Goal: Task Accomplishment & Management: Use online tool/utility

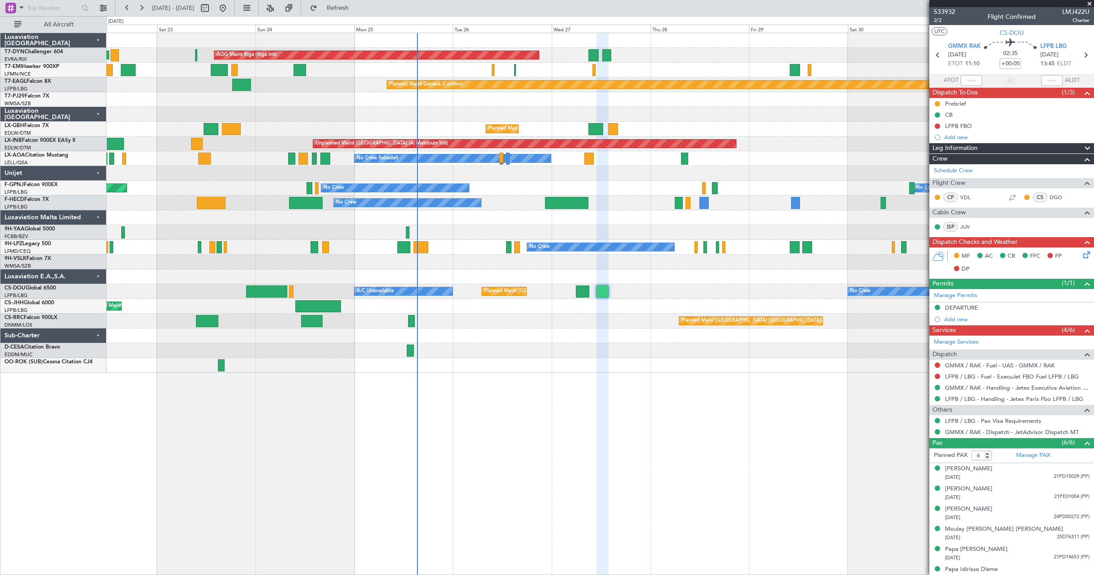
click at [1082, 251] on icon at bounding box center [1085, 253] width 7 height 7
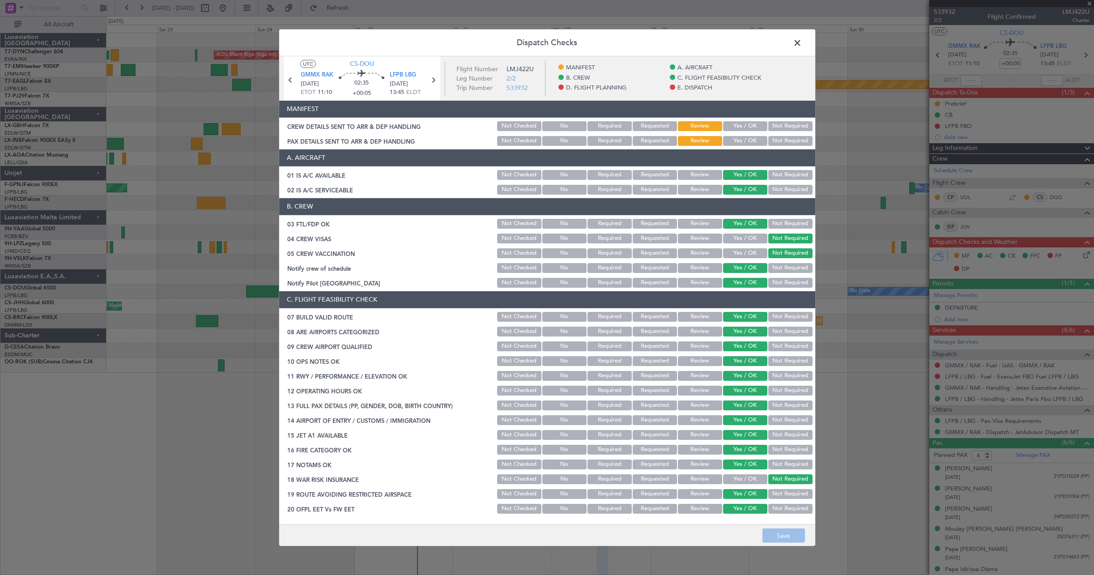
click at [745, 131] on div "Yes / OK" at bounding box center [744, 126] width 45 height 13
click at [746, 141] on button "Yes / OK" at bounding box center [745, 141] width 44 height 10
click at [741, 128] on button "Yes / OK" at bounding box center [745, 126] width 44 height 10
drag, startPoint x: 780, startPoint y: 537, endPoint x: 781, endPoint y: 532, distance: 5.0
click at [781, 532] on button "Save" at bounding box center [783, 535] width 43 height 14
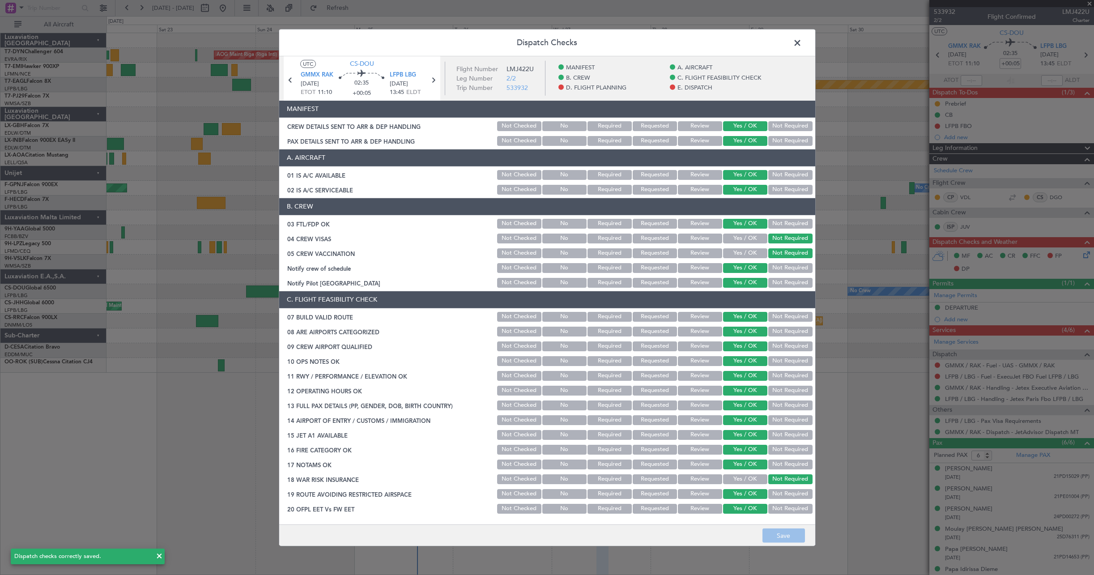
click at [802, 42] on span at bounding box center [802, 45] width 0 height 18
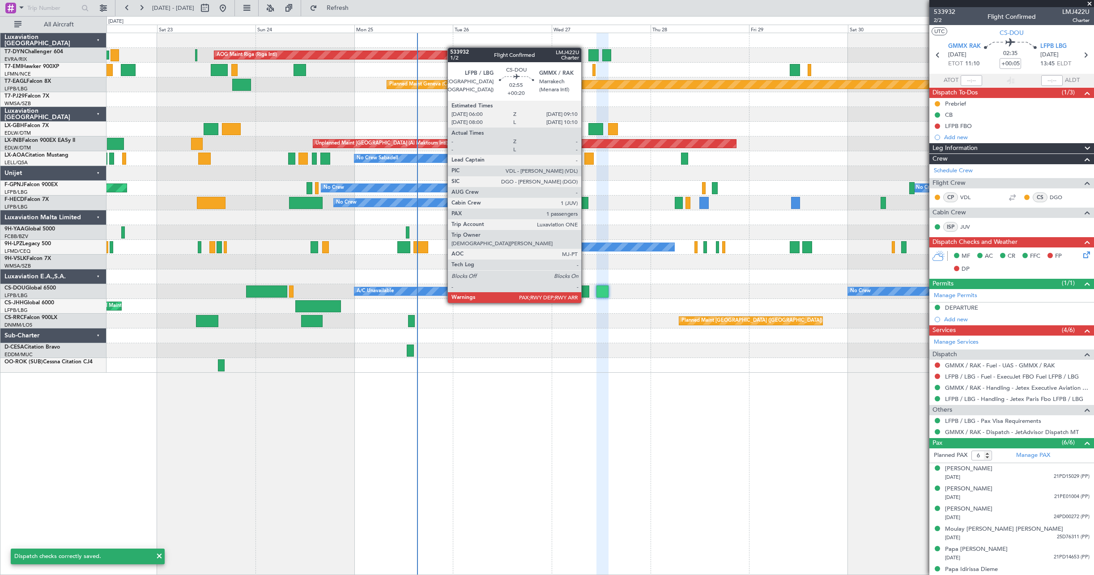
click at [585, 294] on div at bounding box center [582, 291] width 13 height 12
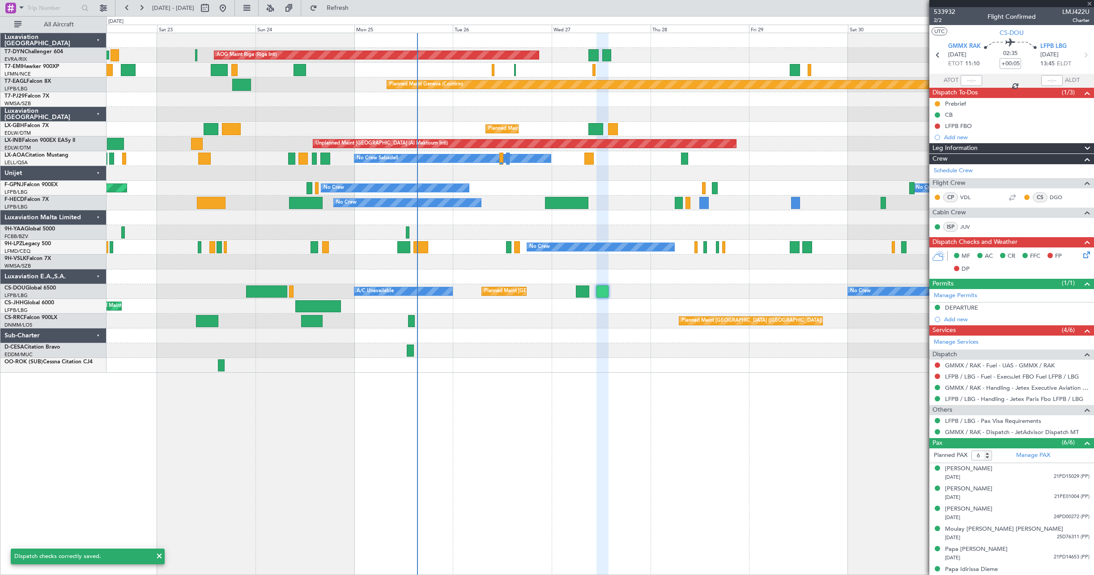
type input "+00:20"
type input "1"
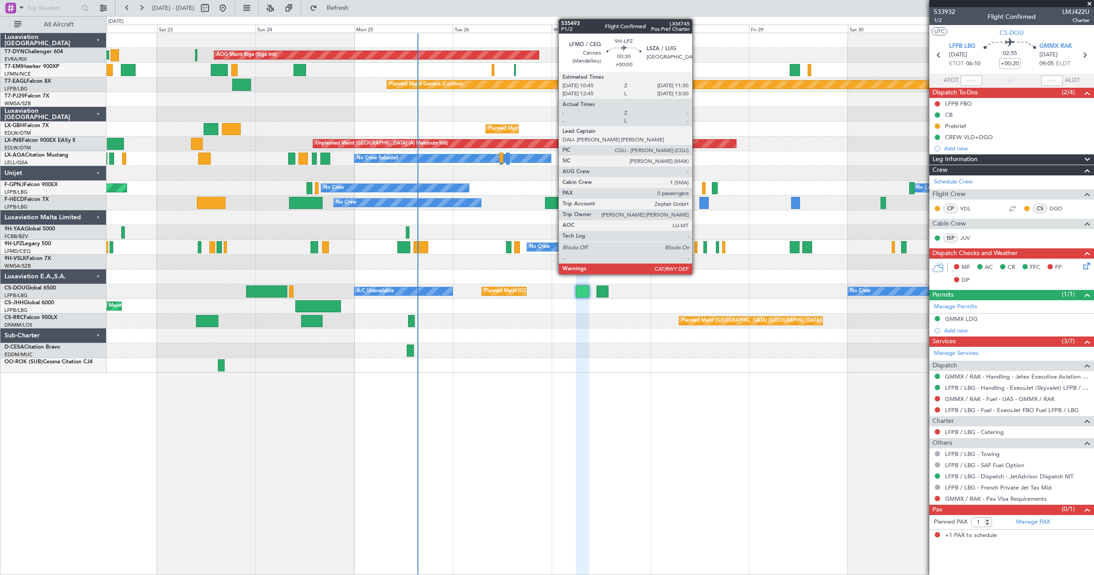
click at [696, 246] on div at bounding box center [695, 247] width 3 height 12
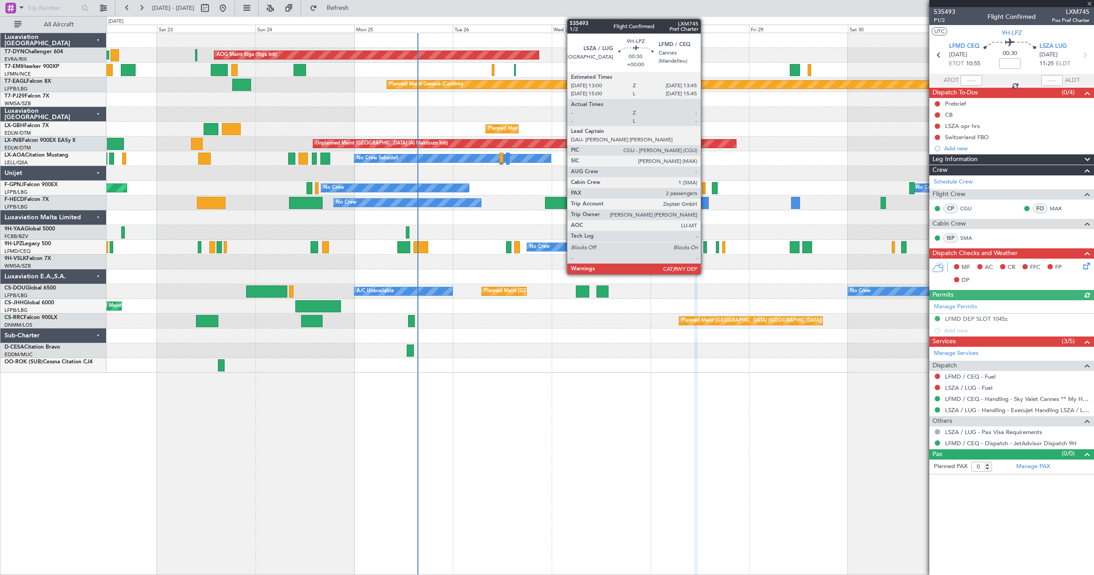
click at [705, 243] on div at bounding box center [704, 247] width 3 height 12
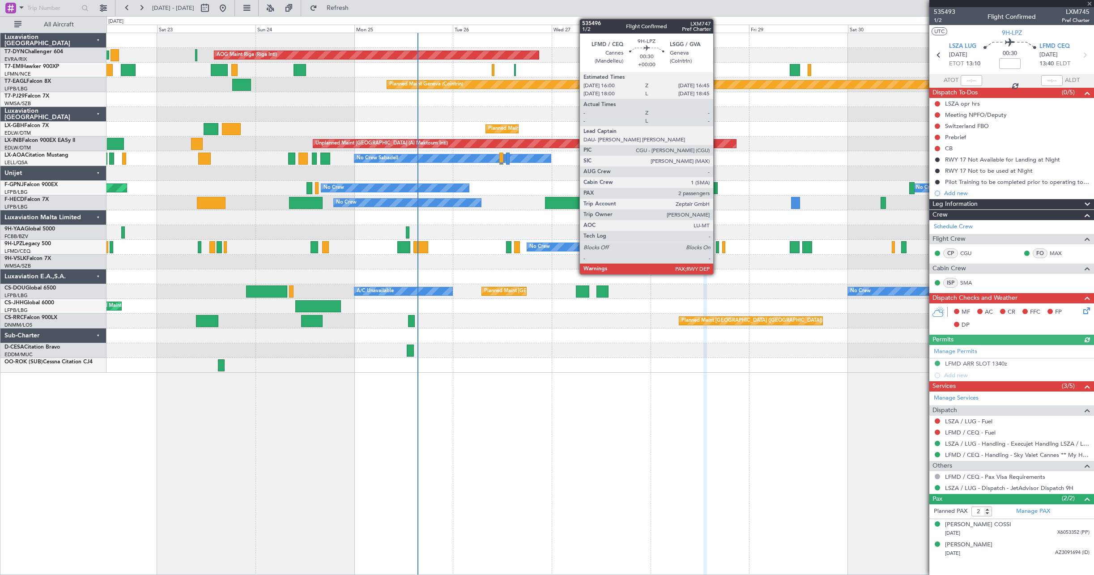
click at [717, 246] on div at bounding box center [717, 247] width 3 height 12
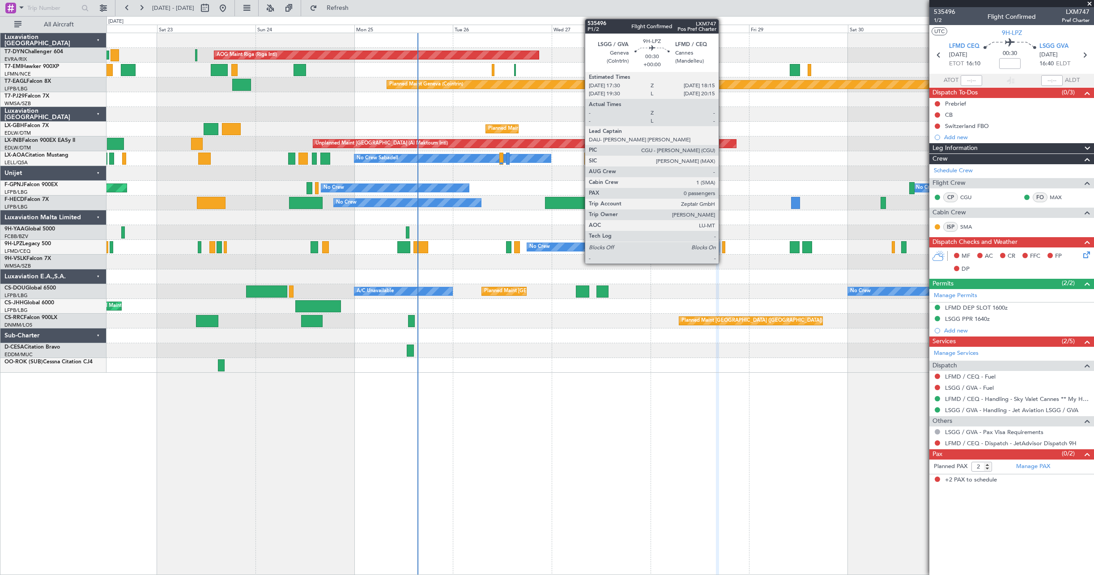
click at [723, 245] on div at bounding box center [723, 247] width 3 height 12
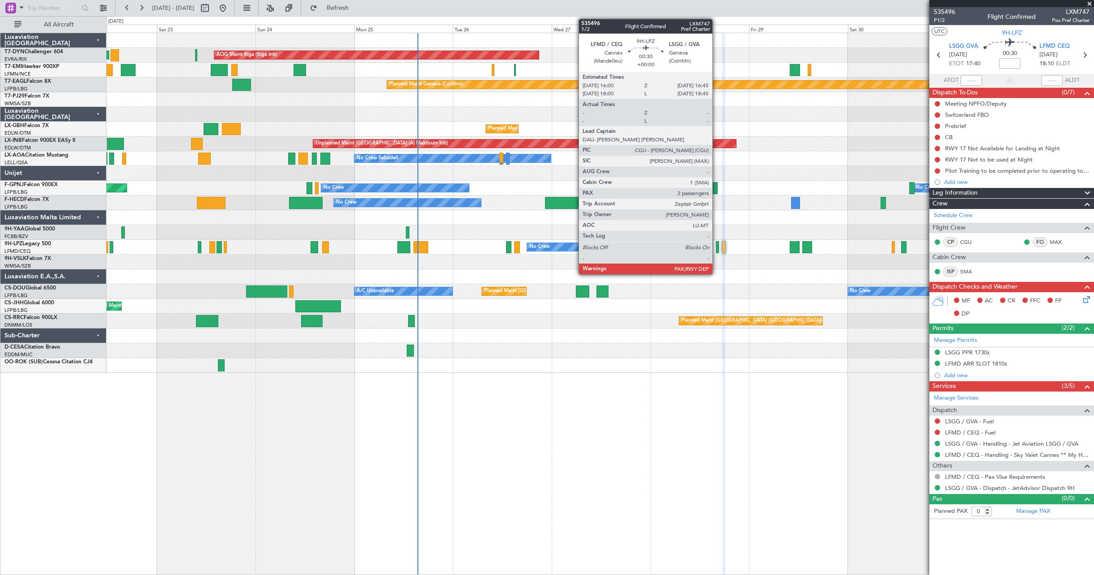
click at [716, 245] on div at bounding box center [717, 247] width 3 height 12
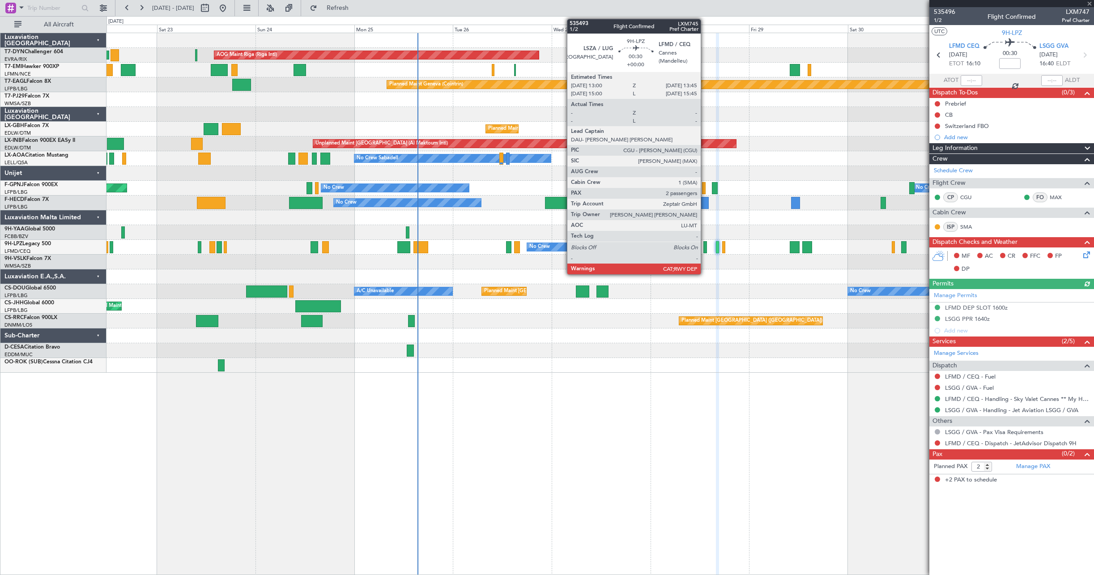
click at [705, 246] on div at bounding box center [704, 247] width 3 height 12
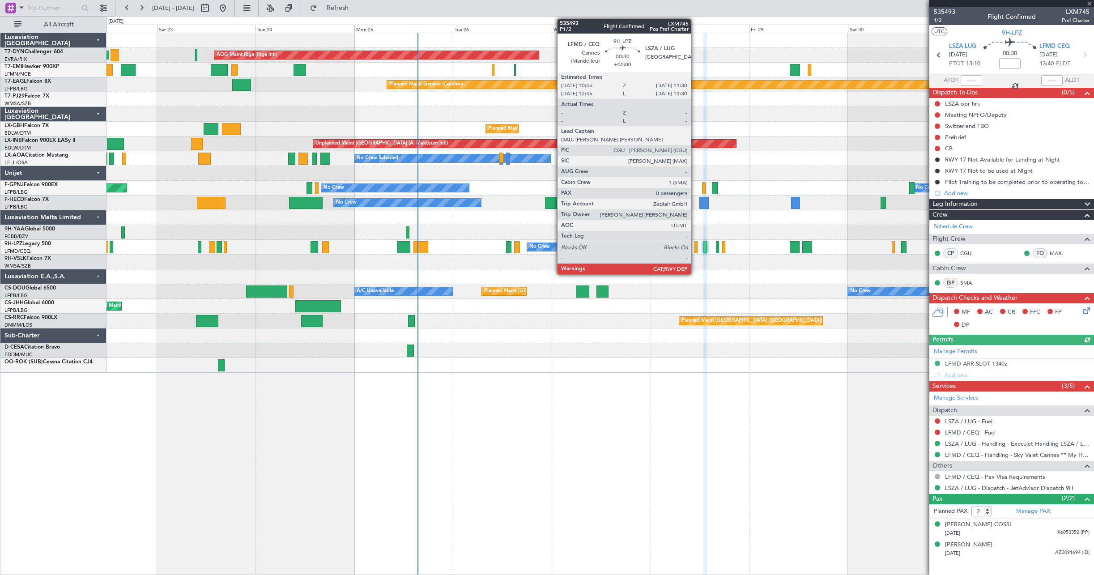
click at [695, 248] on div at bounding box center [695, 247] width 3 height 12
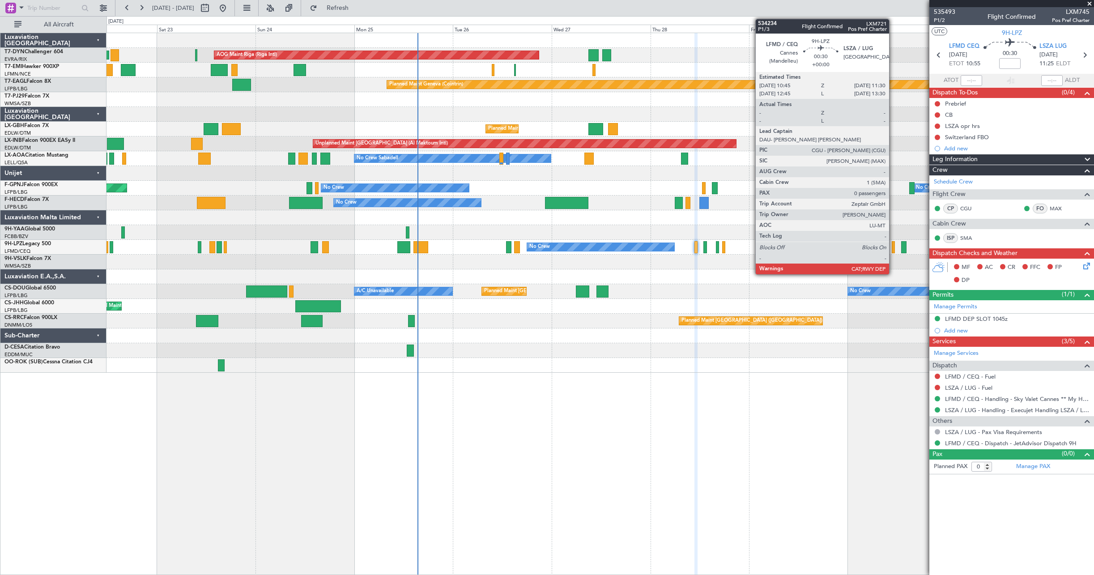
click at [893, 247] on div at bounding box center [893, 247] width 3 height 12
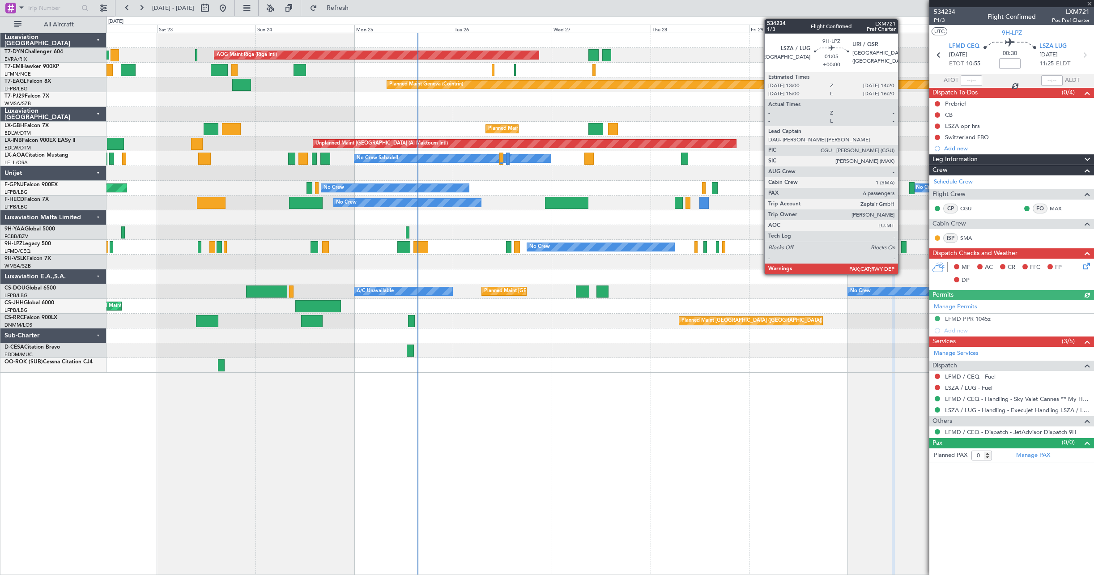
click at [902, 249] on div at bounding box center [904, 247] width 6 height 12
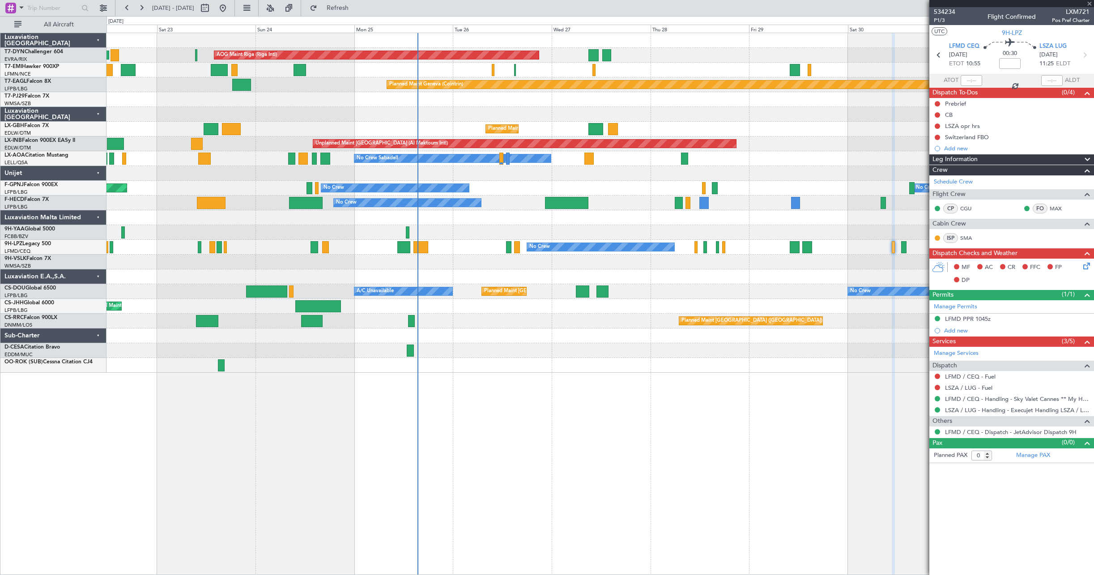
type input "6"
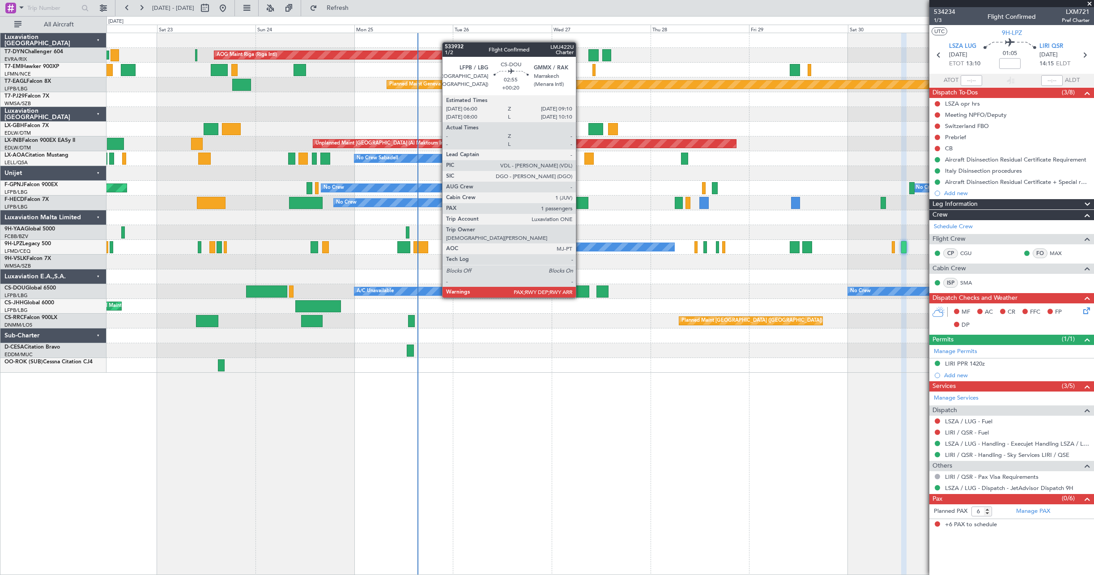
click at [580, 289] on div at bounding box center [582, 291] width 13 height 12
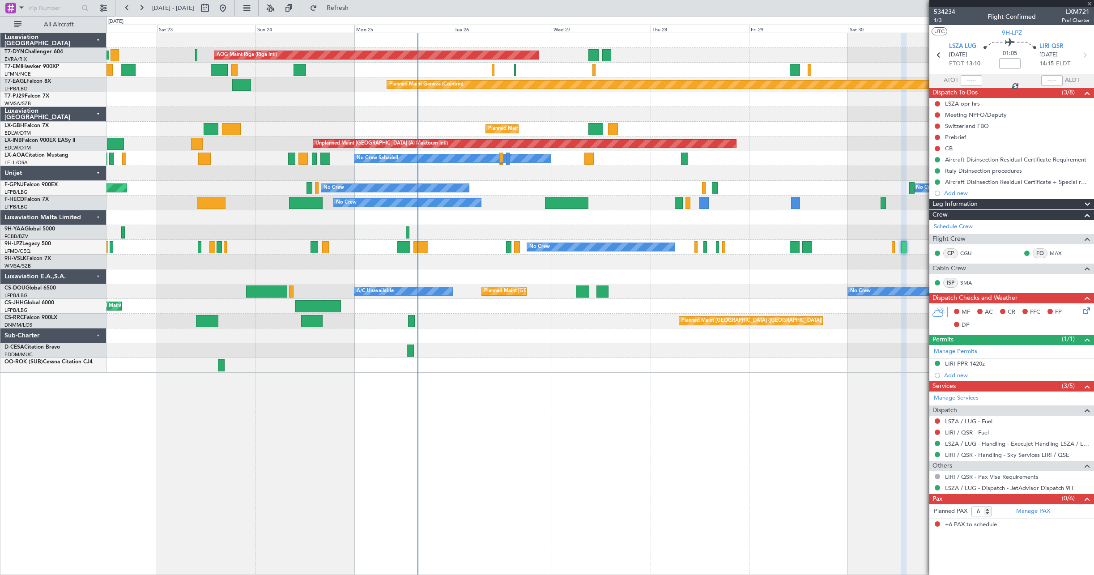
type input "+00:20"
type input "1"
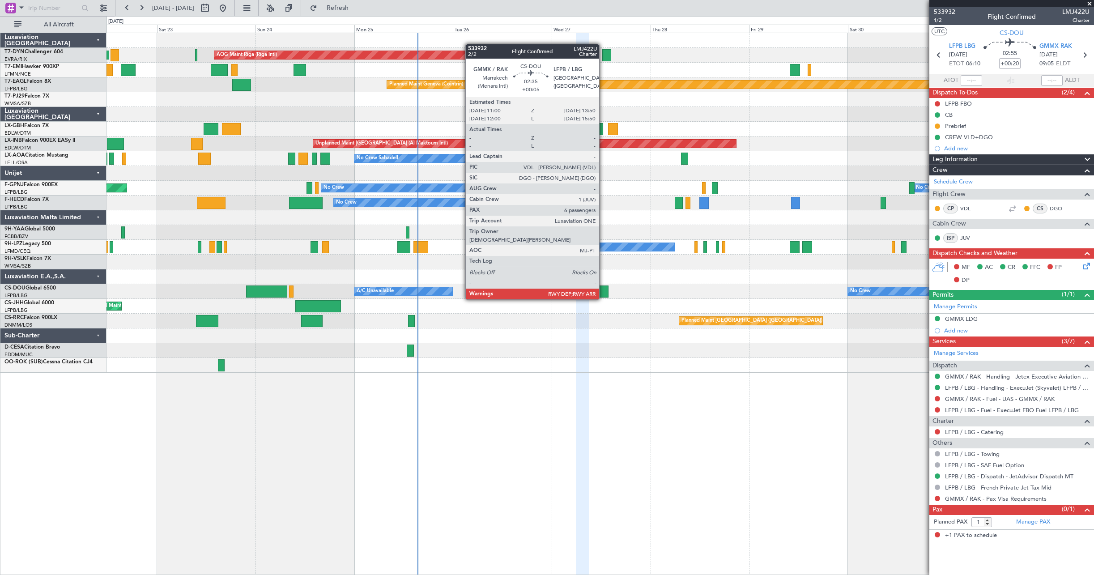
click at [603, 290] on div at bounding box center [602, 291] width 12 height 12
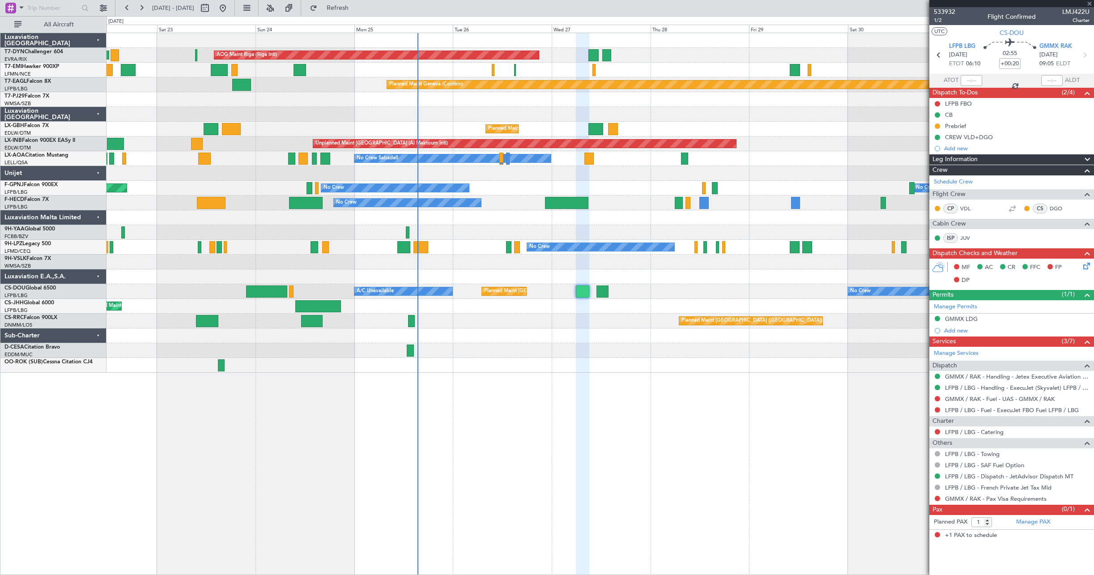
type input "+00:05"
type input "6"
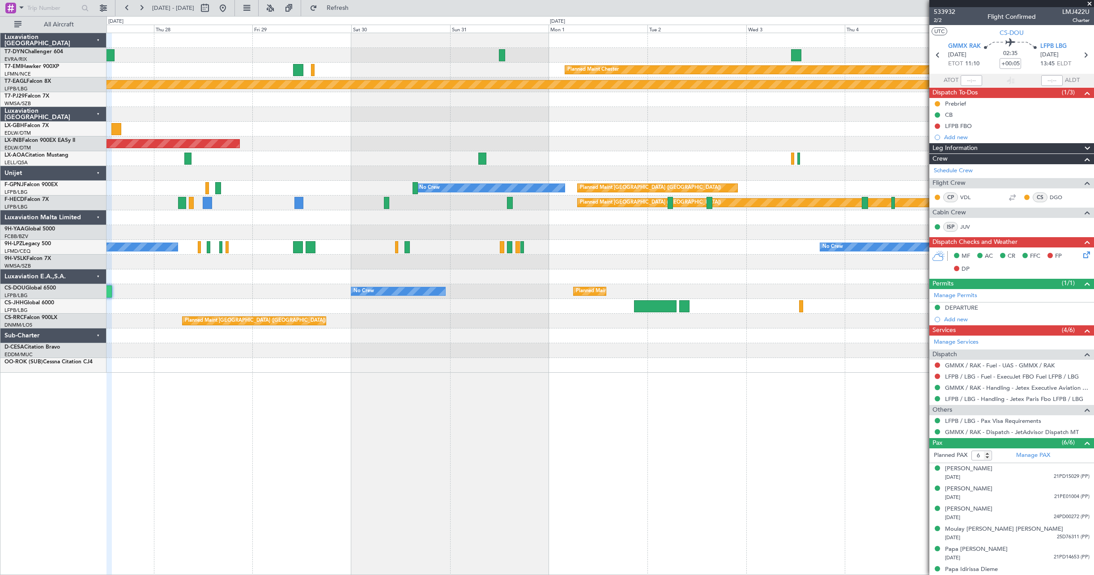
click at [228, 331] on div "AOG Maint Riga (Riga Intl) Planned Maint [PERSON_NAME] Planned Maint Geneva ([G…" at bounding box center [599, 203] width 987 height 340
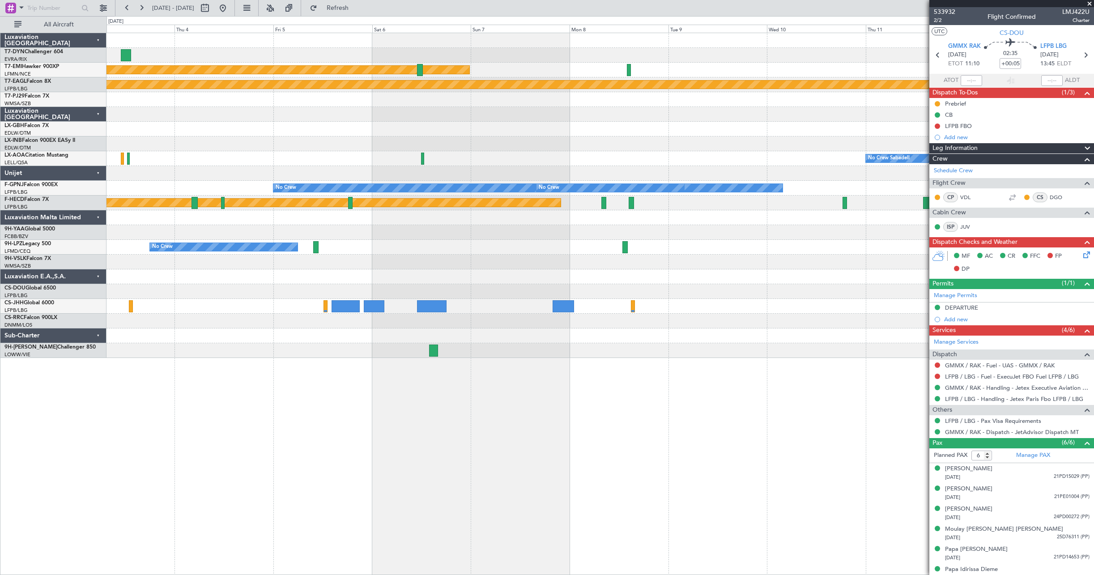
click at [58, 370] on div "Planned Maint [PERSON_NAME] Planned Maint Geneva ([GEOGRAPHIC_DATA]) No Crew Sa…" at bounding box center [547, 295] width 1094 height 559
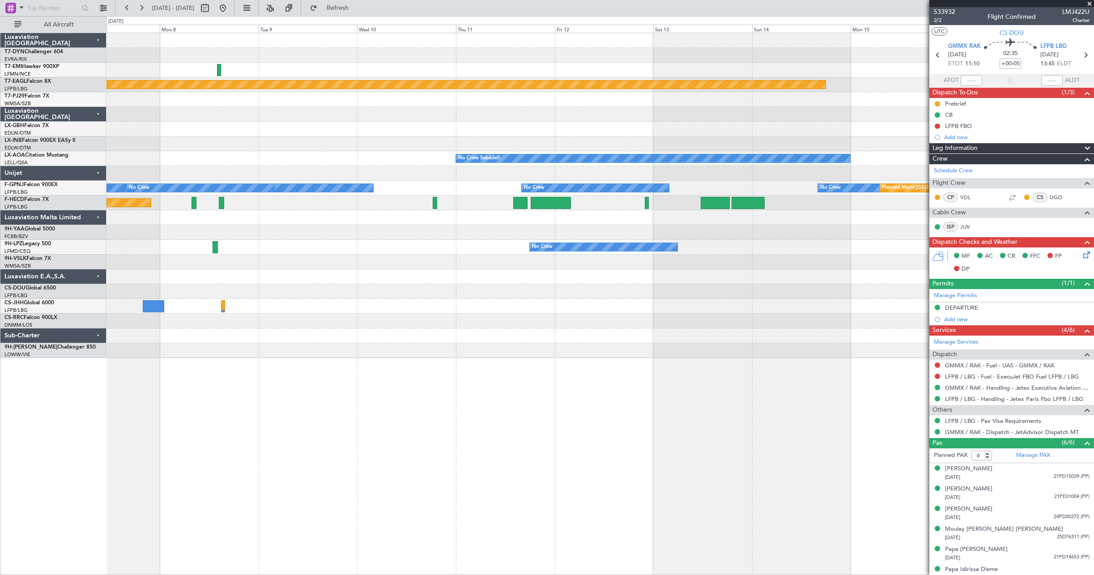
click at [44, 384] on div "Planned Maint [PERSON_NAME] Planned Maint Geneva ([GEOGRAPHIC_DATA]) Planned Ma…" at bounding box center [547, 295] width 1094 height 559
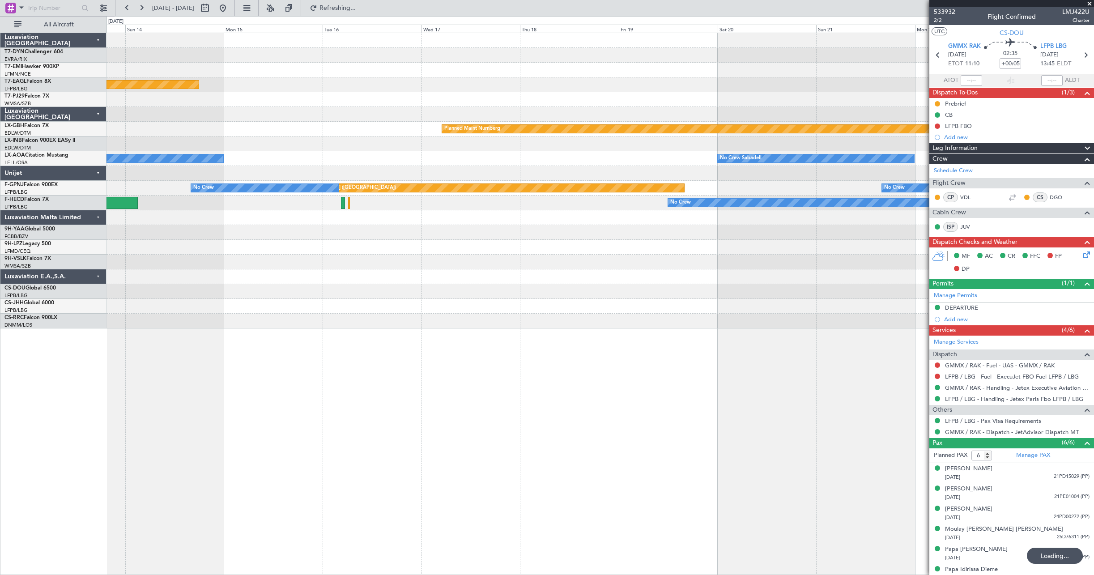
click at [0, 390] on html "[DATE] - [DATE] Refreshing... Quick Links All Aircraft Planned Maint Geneva ([G…" at bounding box center [547, 287] width 1094 height 575
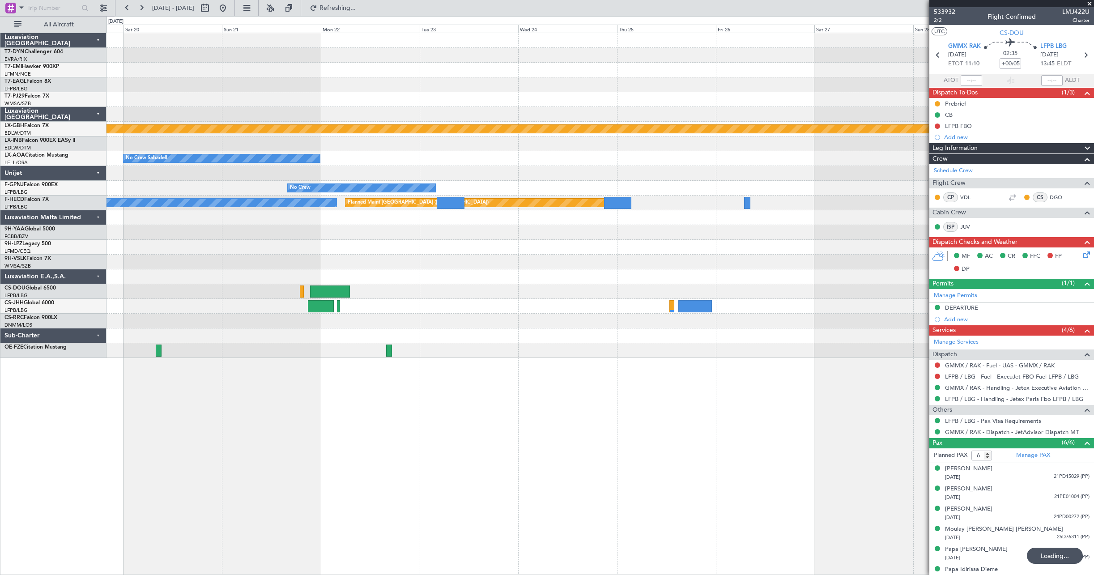
click at [0, 382] on html "[DATE] - [DATE] Refreshing... Quick Links All Aircraft Planned Maint Nurnberg N…" at bounding box center [547, 287] width 1094 height 575
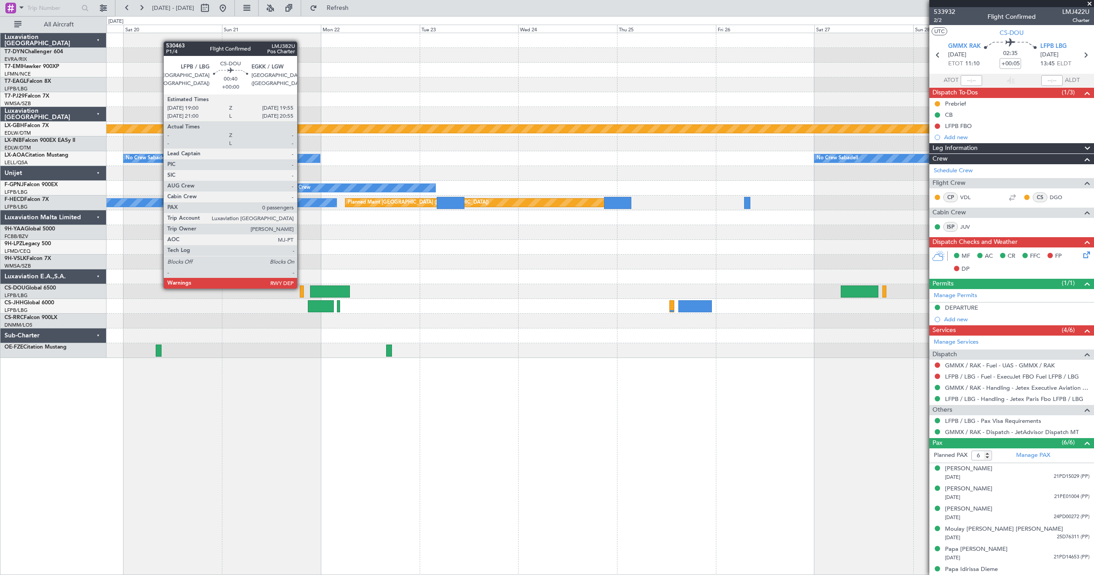
click at [301, 288] on div at bounding box center [302, 291] width 4 height 12
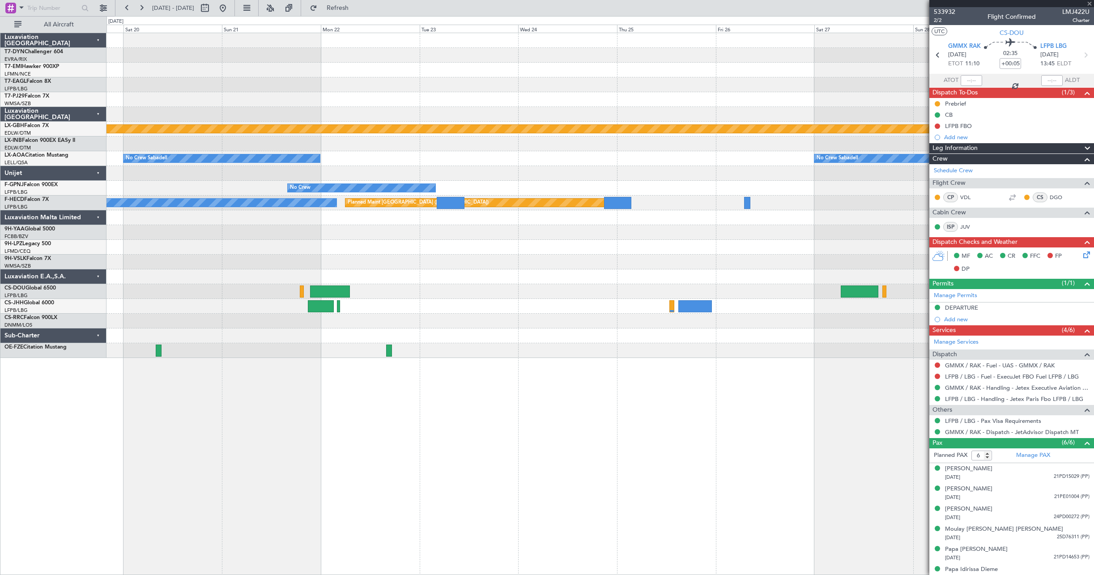
type input "0"
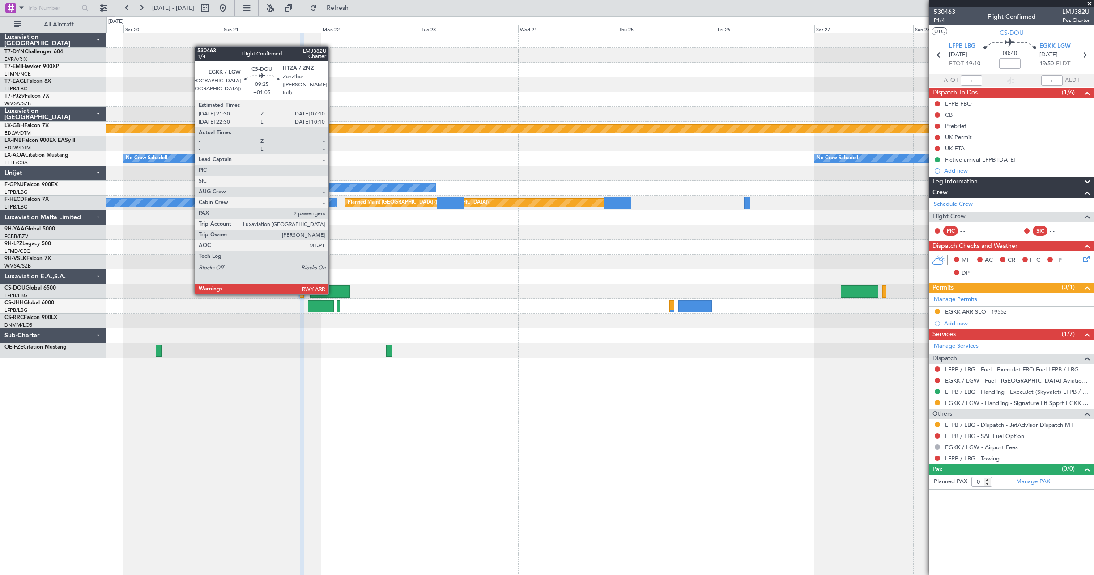
click at [332, 294] on div at bounding box center [330, 291] width 40 height 12
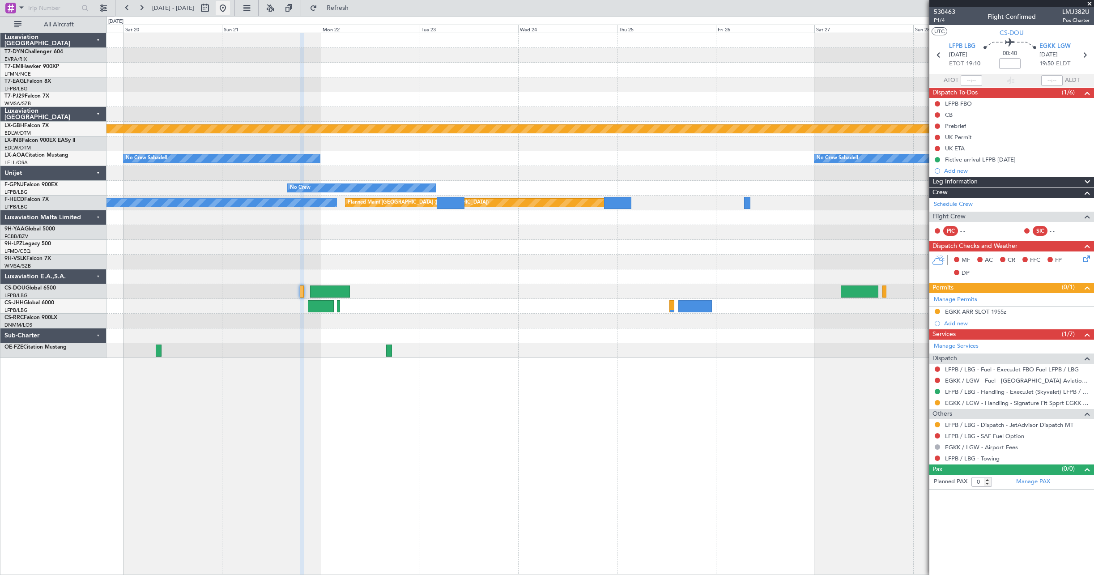
click at [230, 9] on button at bounding box center [223, 8] width 14 height 14
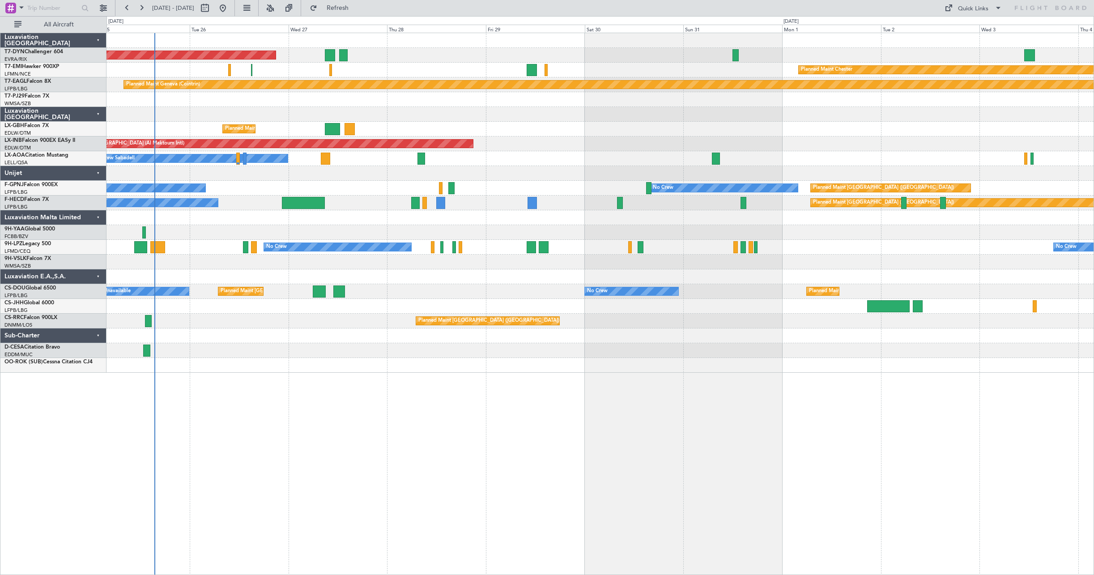
click at [532, 149] on div "Unplanned Maint [GEOGRAPHIC_DATA] (Al Maktoum Intl)" at bounding box center [599, 143] width 987 height 15
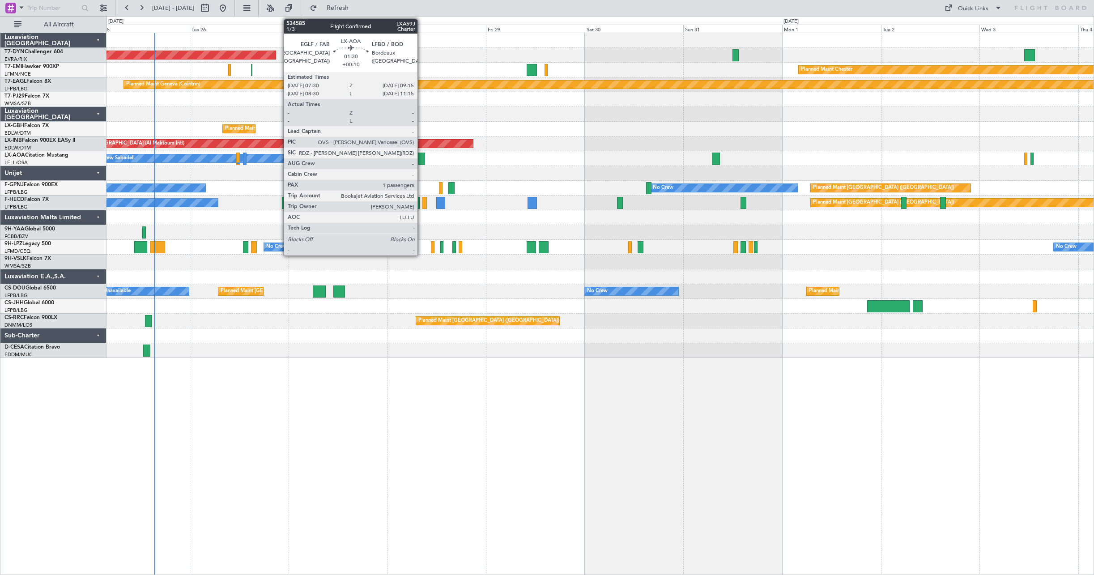
click at [422, 154] on div at bounding box center [421, 159] width 8 height 12
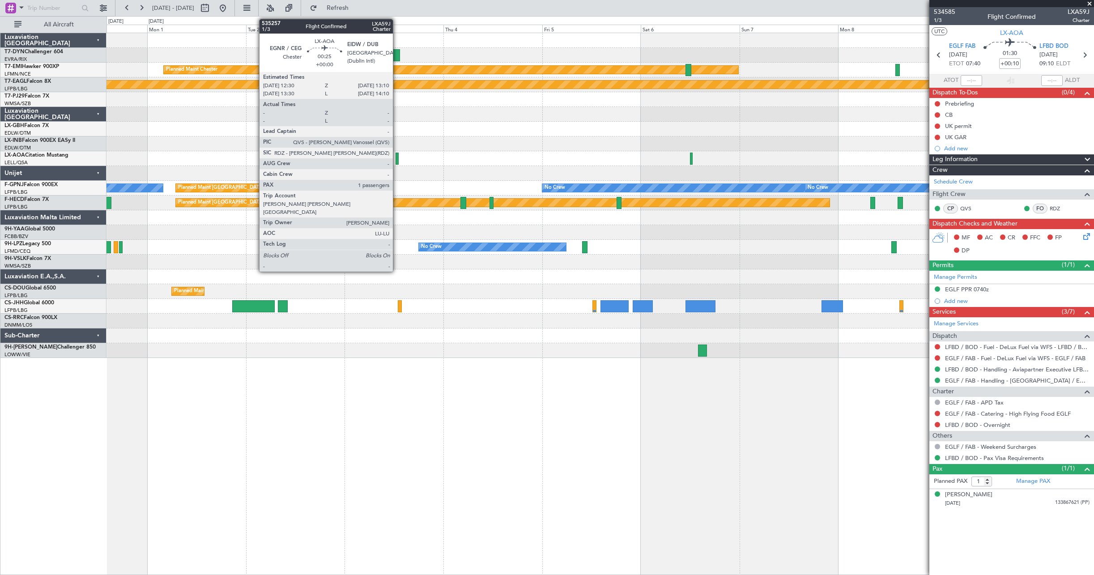
click at [397, 156] on div at bounding box center [397, 159] width 3 height 12
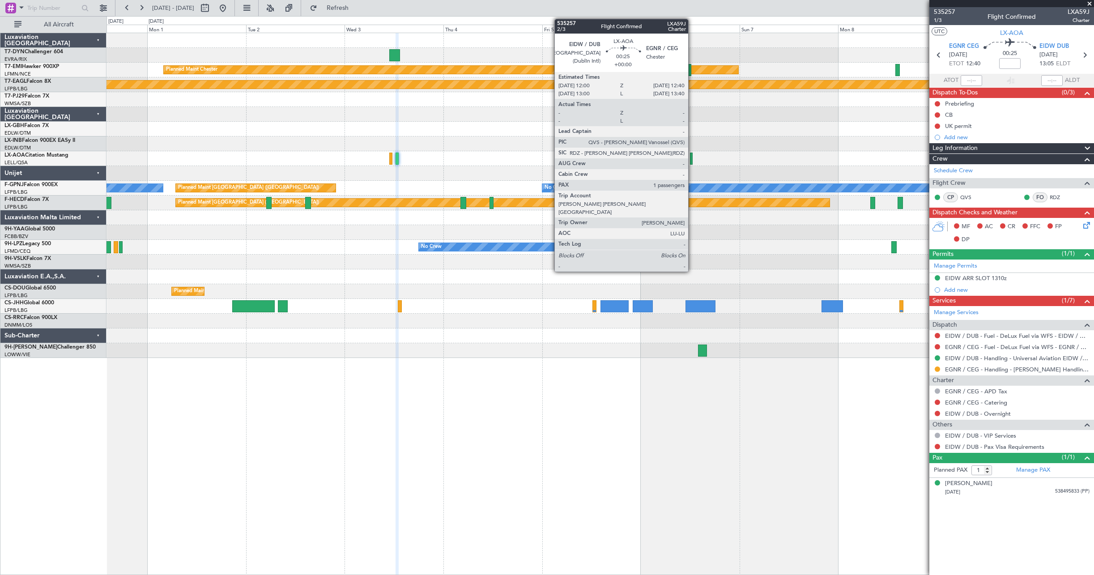
click at [692, 162] on div at bounding box center [691, 159] width 3 height 12
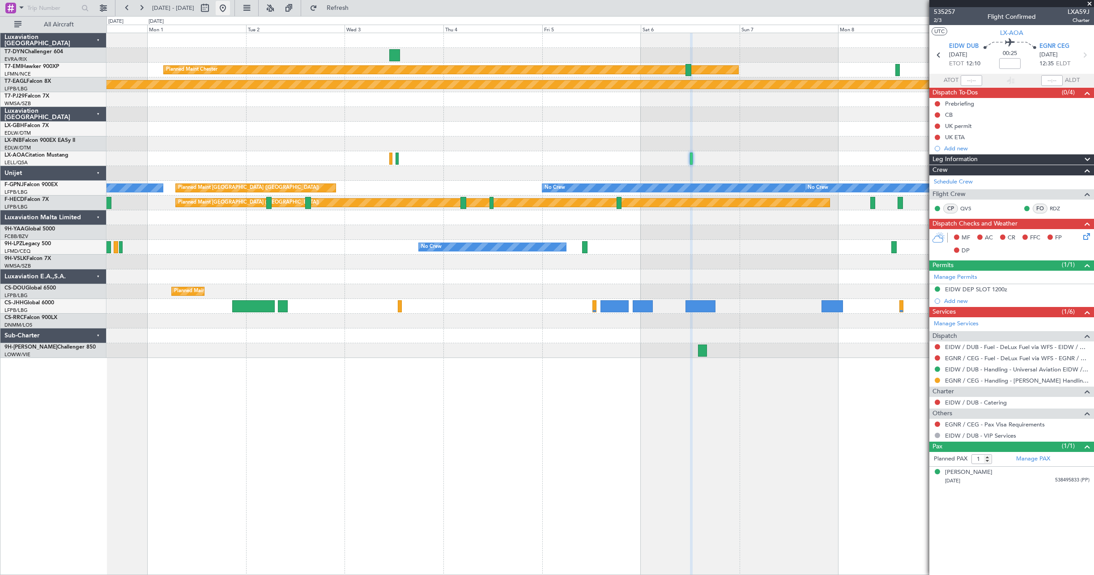
click at [230, 5] on button at bounding box center [223, 8] width 14 height 14
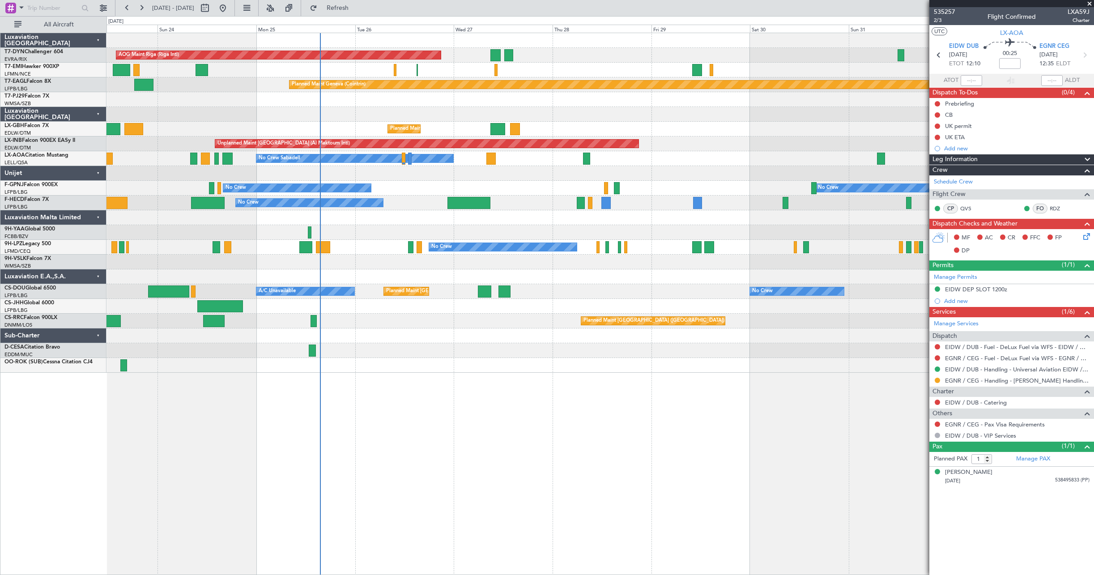
click at [461, 330] on div "AOG Maint Riga (Riga Intl) Planned Maint [GEOGRAPHIC_DATA]-[GEOGRAPHIC_DATA] Pl…" at bounding box center [599, 203] width 987 height 340
click at [962, 472] on div "[PERSON_NAME]" at bounding box center [968, 472] width 47 height 9
click at [356, 279] on div "AOG Maint Riga (Riga Intl) Planned Maint [GEOGRAPHIC_DATA]-[GEOGRAPHIC_DATA] Pl…" at bounding box center [599, 203] width 987 height 340
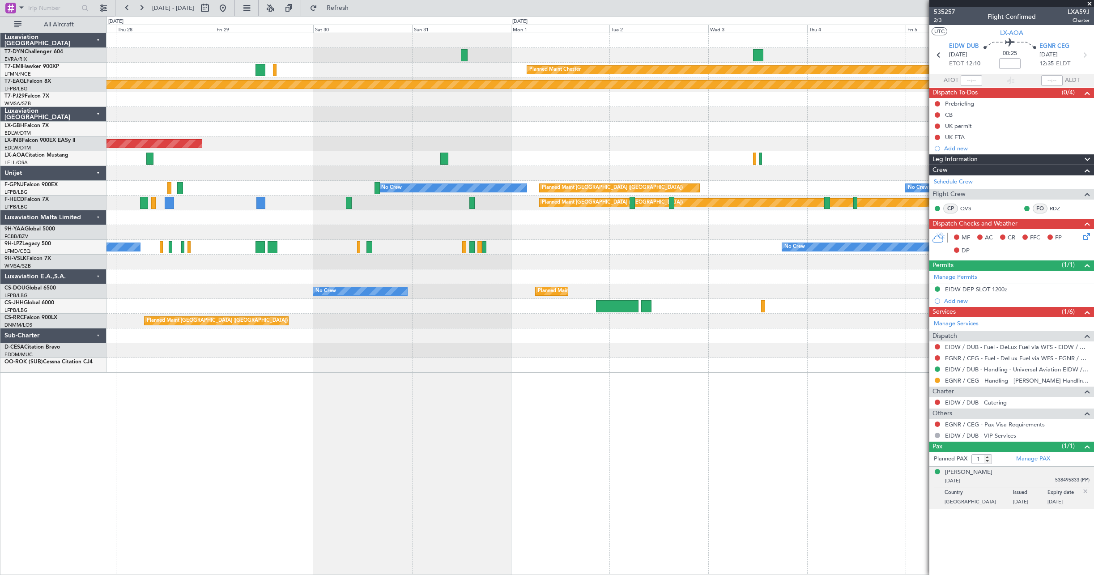
click at [352, 281] on div at bounding box center [599, 276] width 987 height 15
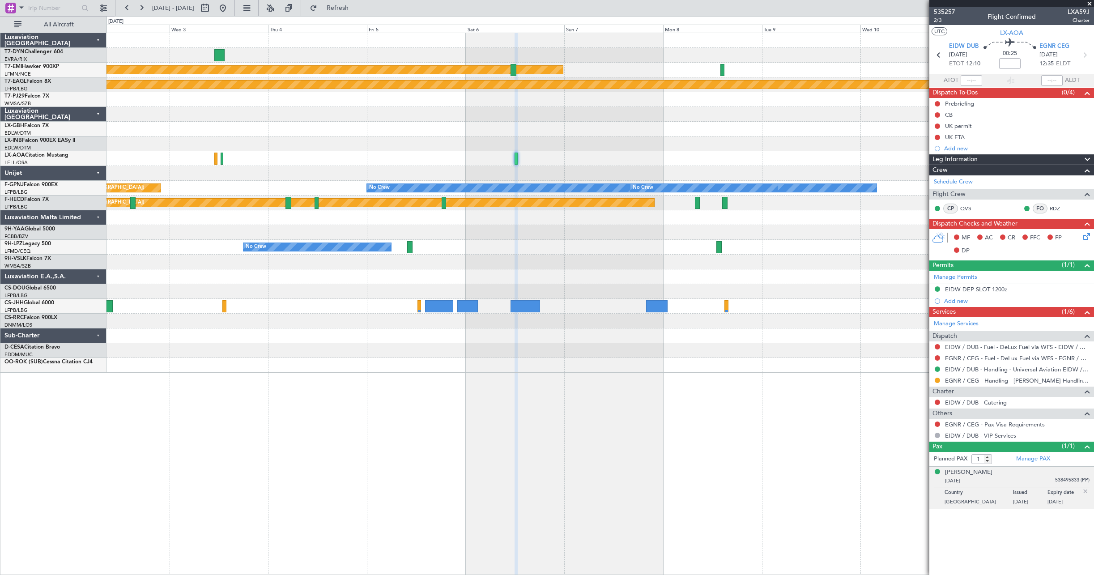
click at [222, 274] on div "Planned Maint [PERSON_NAME] Planned Maint Geneva ([GEOGRAPHIC_DATA]) No Crew Sa…" at bounding box center [599, 203] width 987 height 340
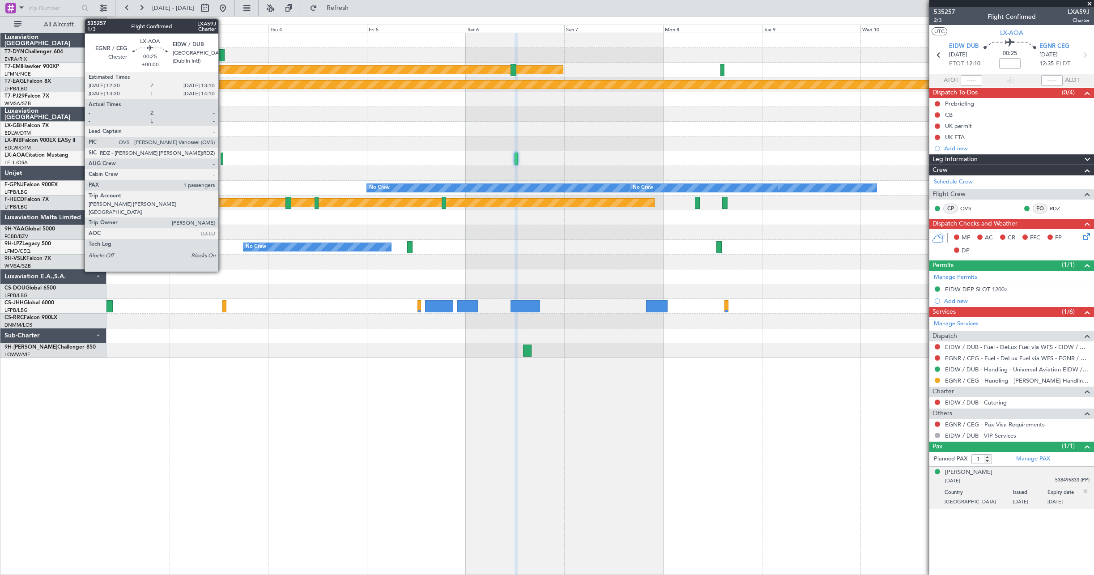
click at [222, 162] on div at bounding box center [222, 159] width 3 height 12
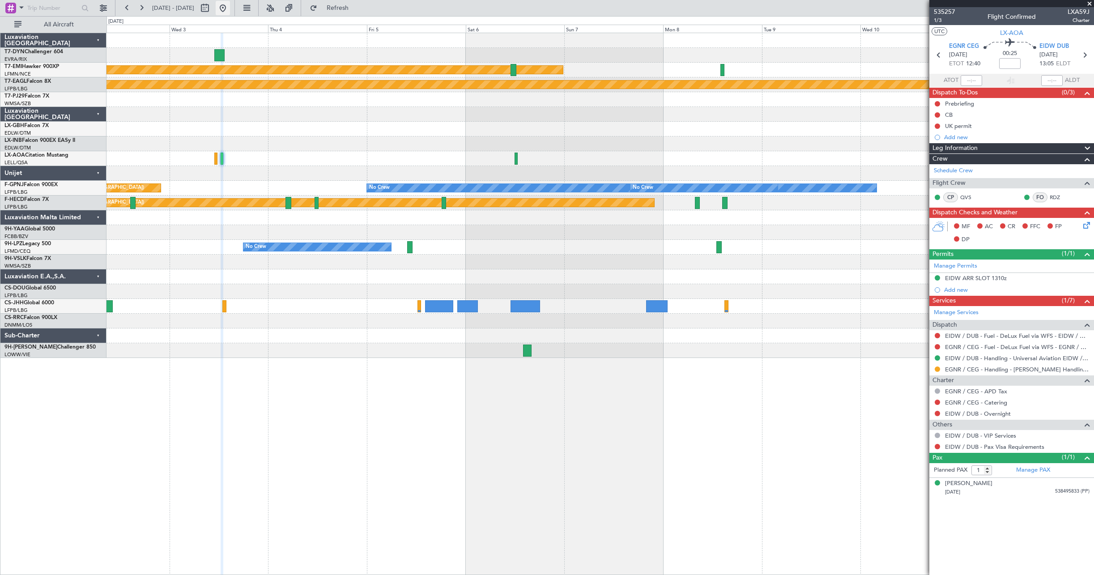
click at [230, 10] on button at bounding box center [223, 8] width 14 height 14
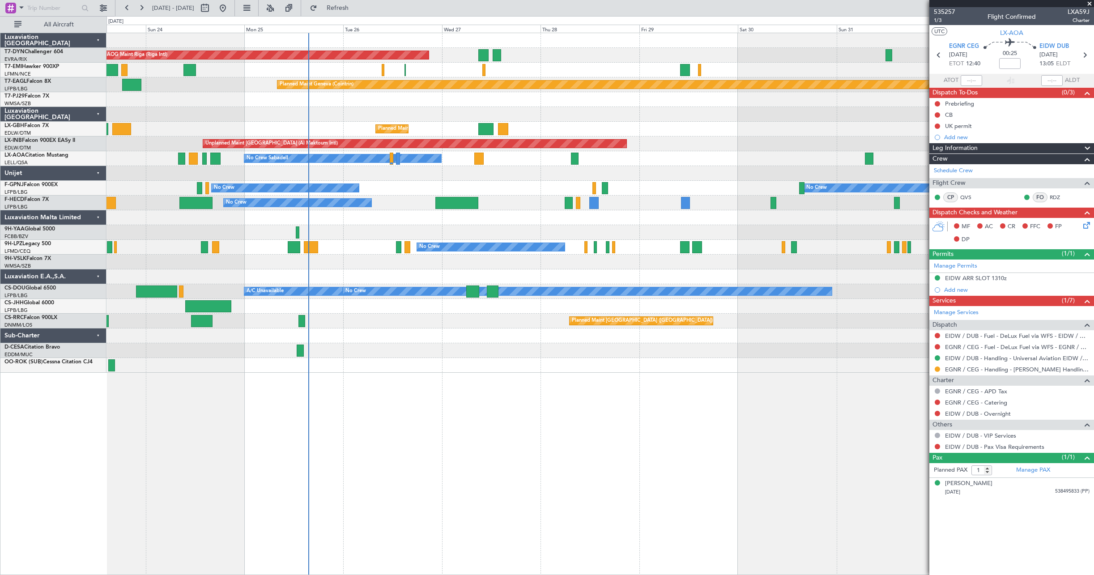
click at [416, 360] on div "AOG Maint Riga (Riga Intl) Planned Maint [GEOGRAPHIC_DATA]-[GEOGRAPHIC_DATA] Pl…" at bounding box center [599, 203] width 987 height 340
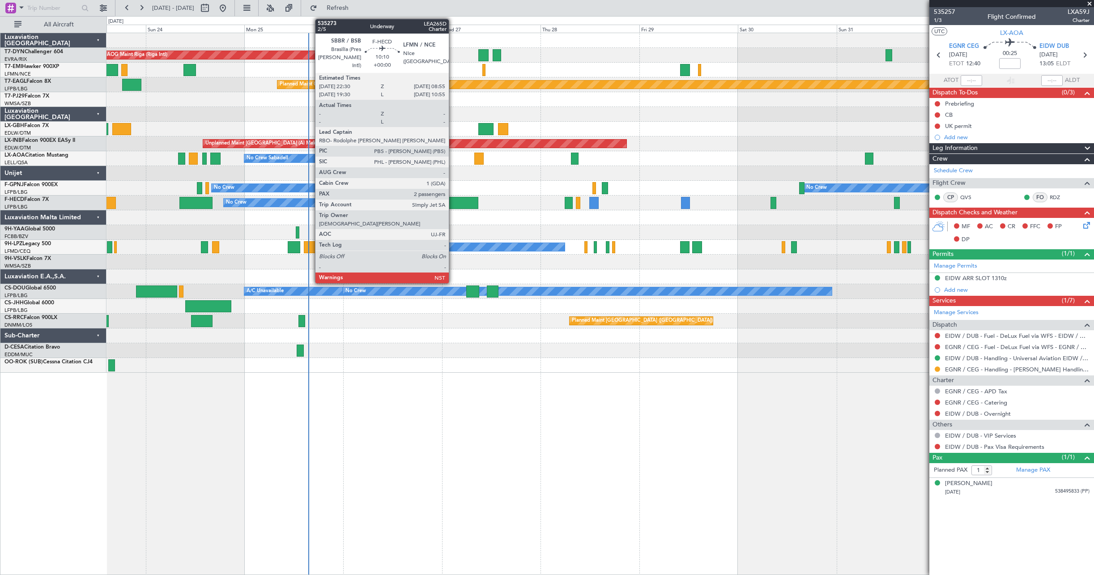
click at [453, 204] on div at bounding box center [456, 203] width 43 height 12
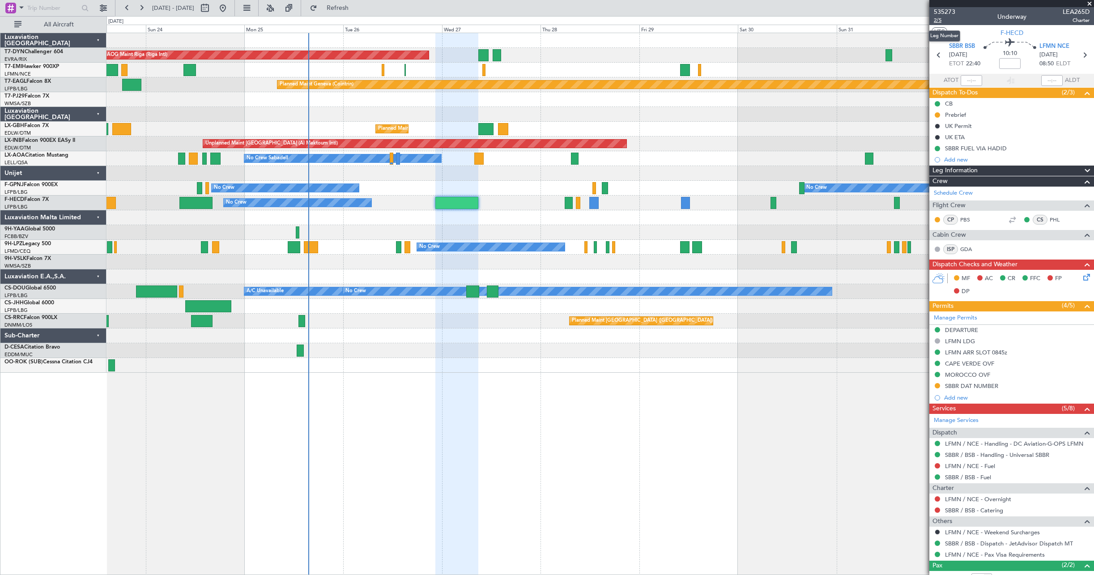
click at [941, 18] on span "2/5" at bounding box center [944, 21] width 21 height 8
click at [937, 21] on span "2/5" at bounding box center [944, 21] width 21 height 8
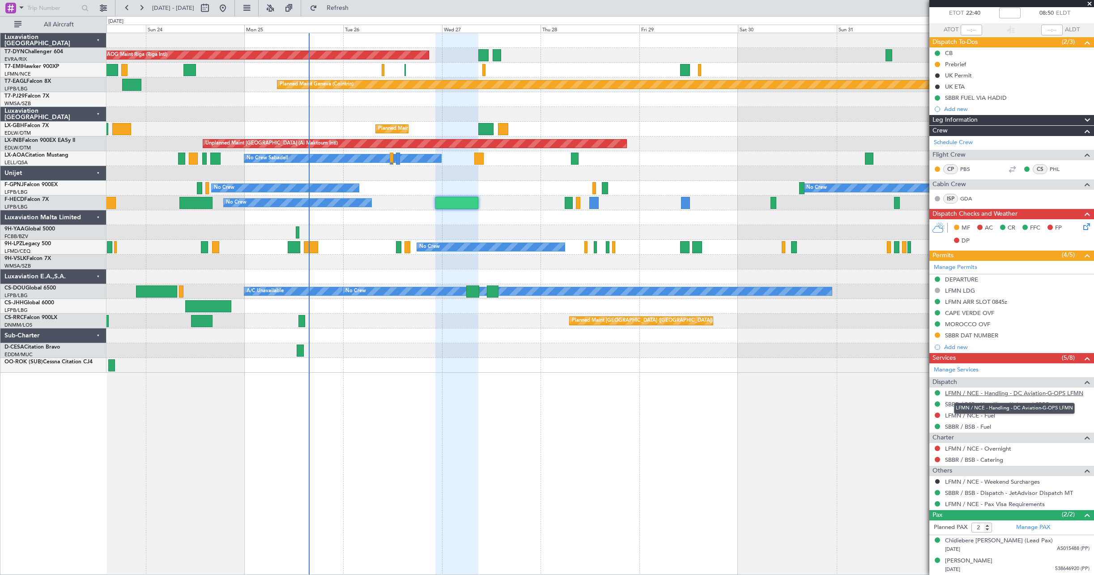
click at [1009, 390] on link "LFMN / NCE - Handling - DC Aviation-G-OPS LFMN" at bounding box center [1014, 393] width 138 height 8
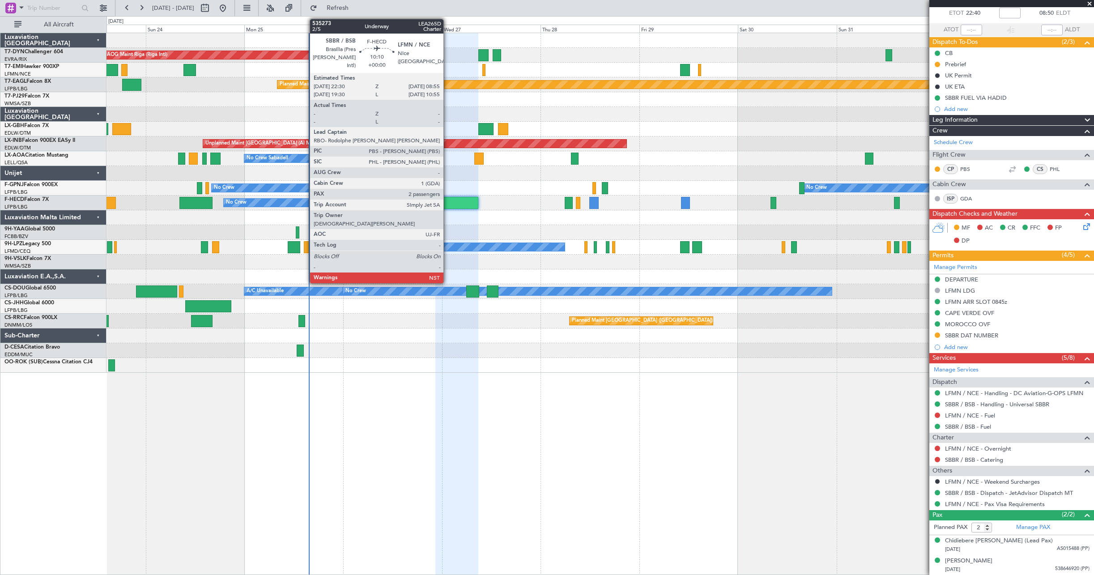
click at [447, 206] on div at bounding box center [456, 203] width 43 height 12
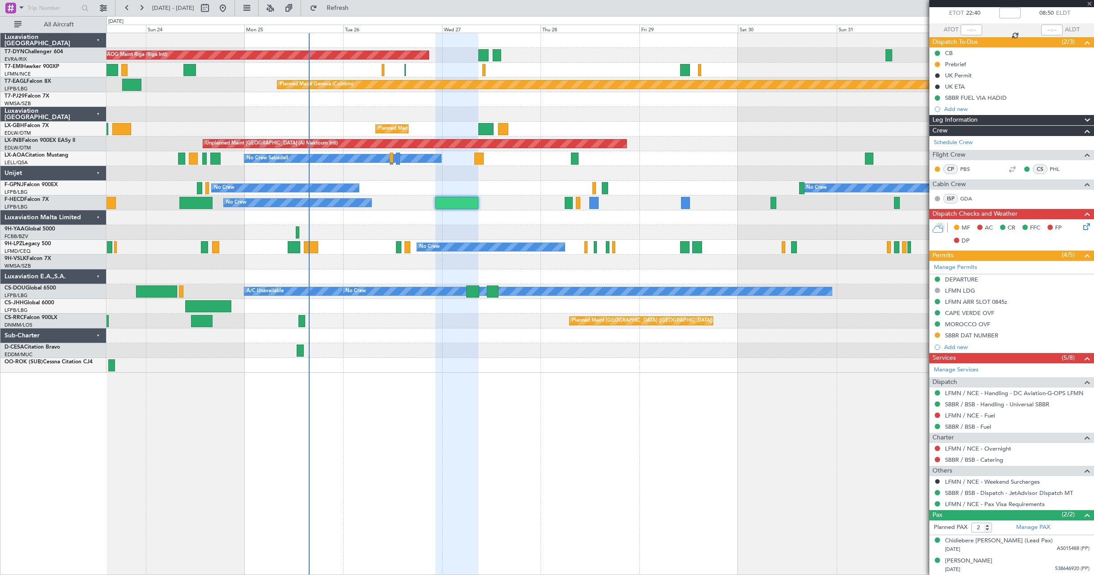
click at [1082, 229] on icon at bounding box center [1085, 224] width 7 height 7
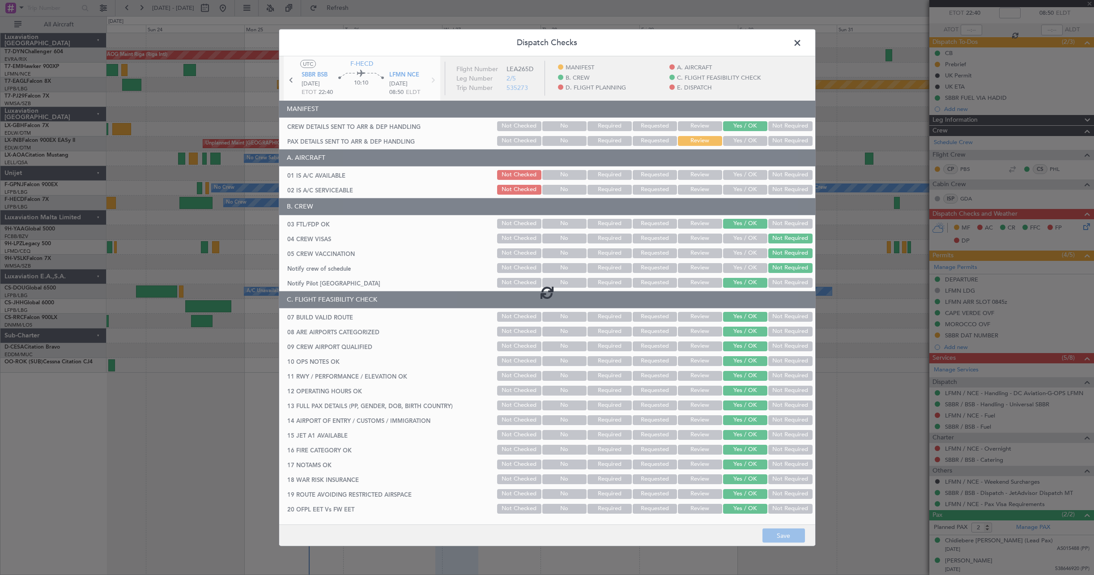
scroll to position [0, 0]
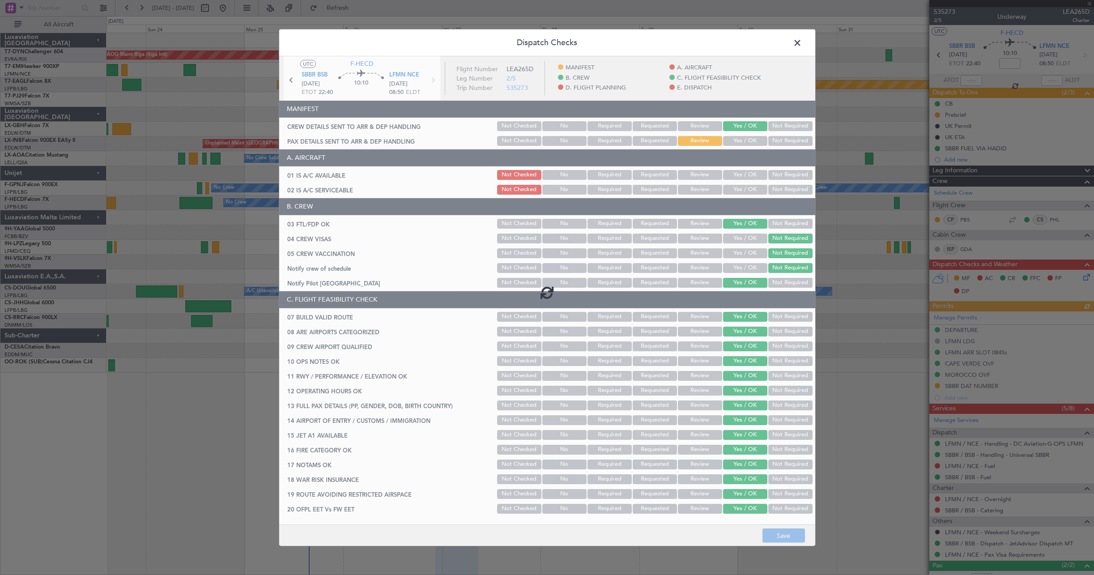
click at [734, 142] on div at bounding box center [547, 292] width 536 height 472
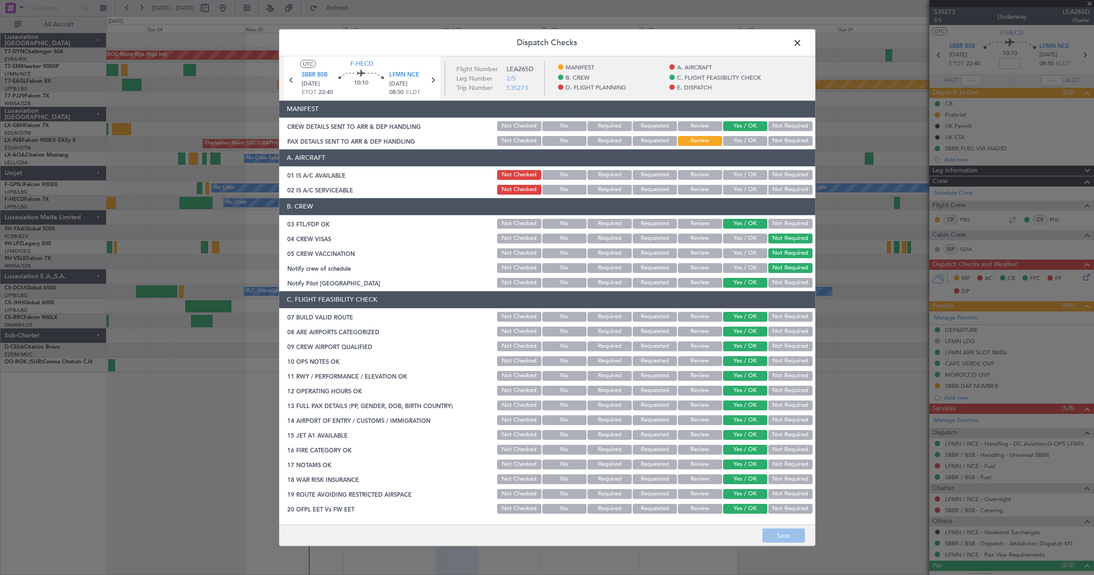
click at [733, 143] on button "Yes / OK" at bounding box center [745, 141] width 44 height 10
click at [784, 534] on button "Save" at bounding box center [783, 535] width 43 height 14
click at [802, 42] on span at bounding box center [802, 45] width 0 height 18
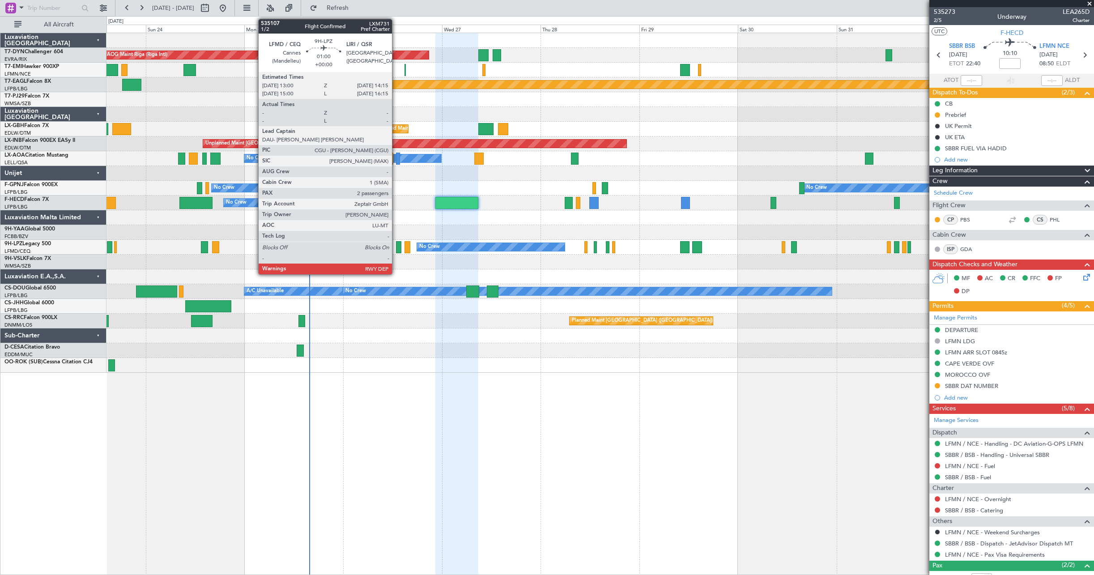
click at [396, 247] on div at bounding box center [398, 247] width 5 height 12
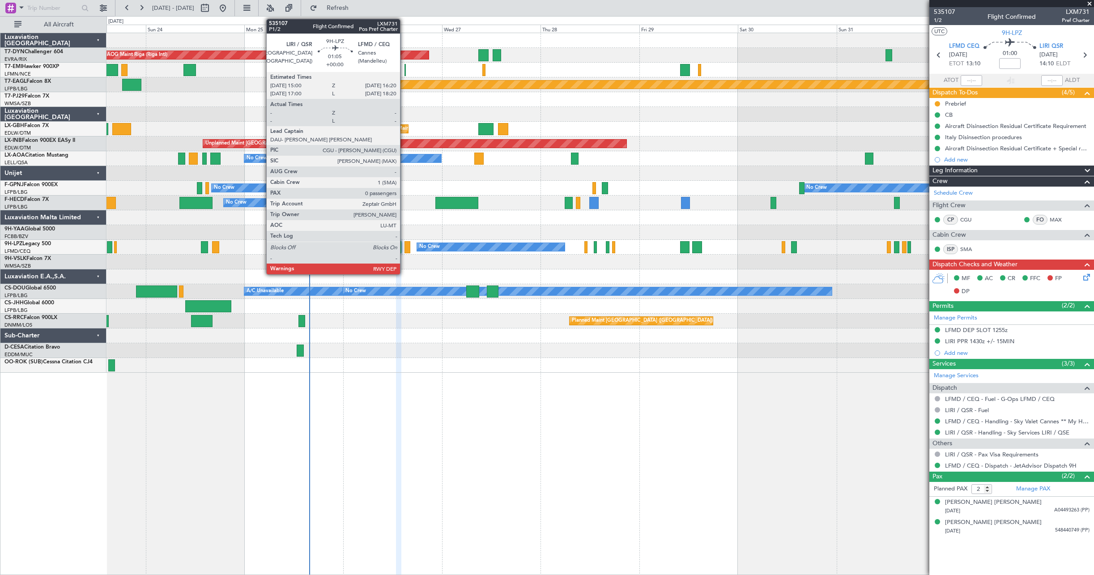
click at [405, 245] on div at bounding box center [408, 247] width 6 height 12
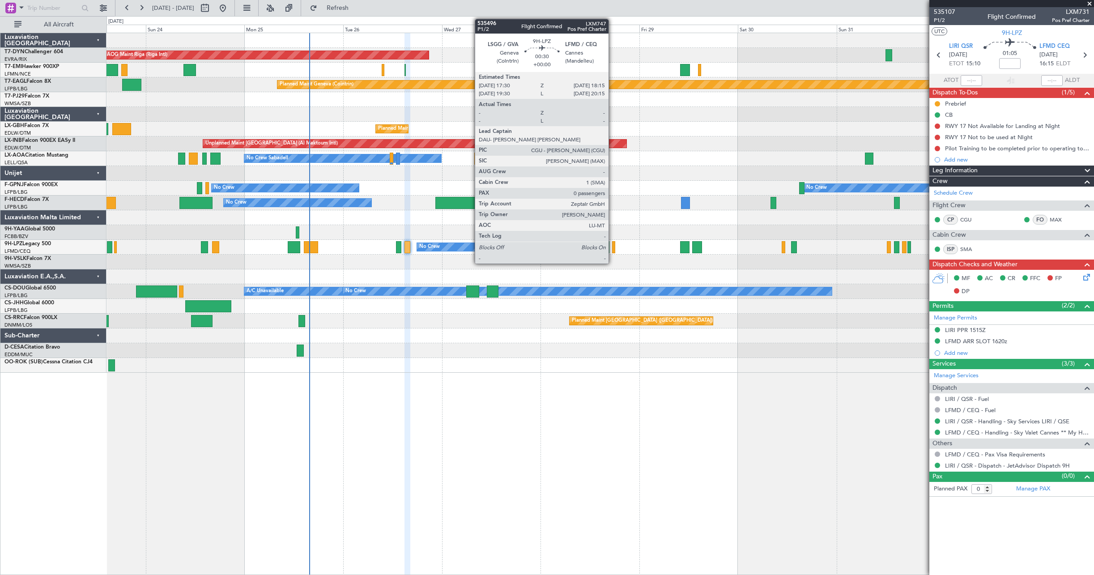
click at [613, 249] on div at bounding box center [613, 247] width 3 height 12
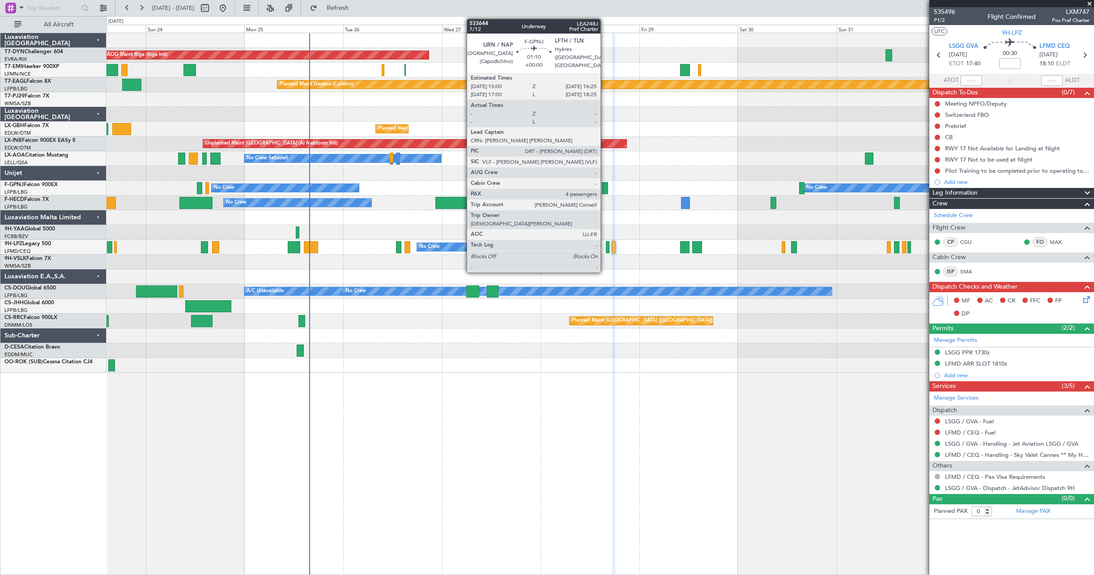
click at [605, 188] on div at bounding box center [605, 188] width 6 height 12
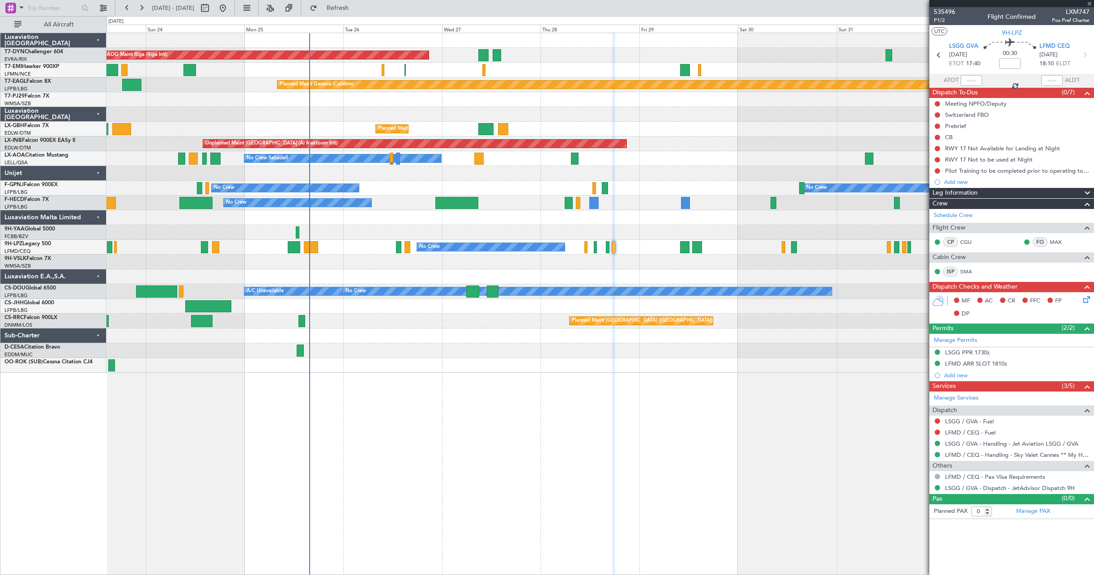
type input "4"
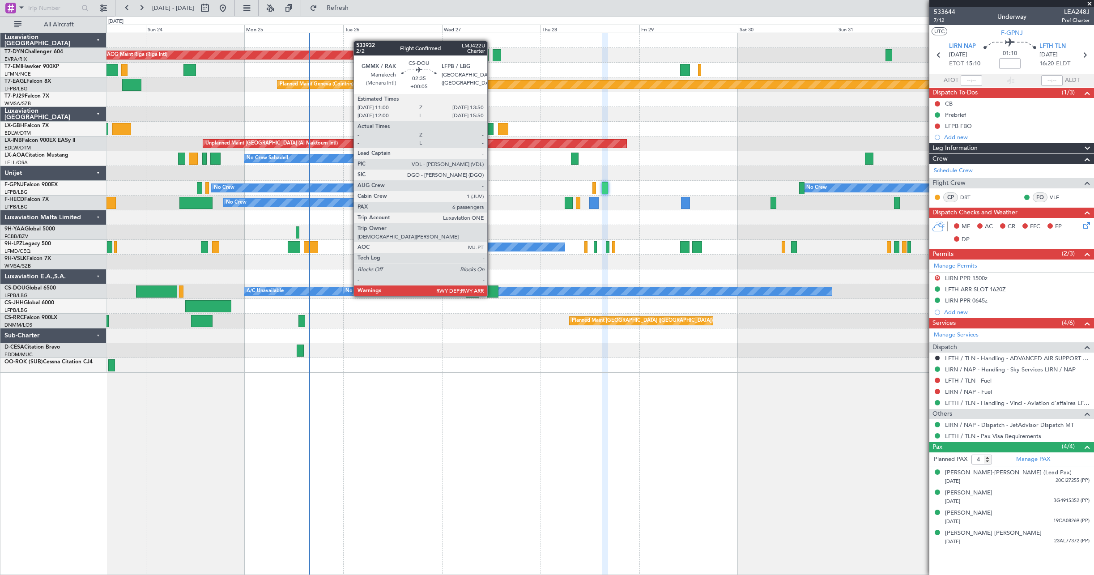
click at [491, 287] on div at bounding box center [493, 291] width 12 height 12
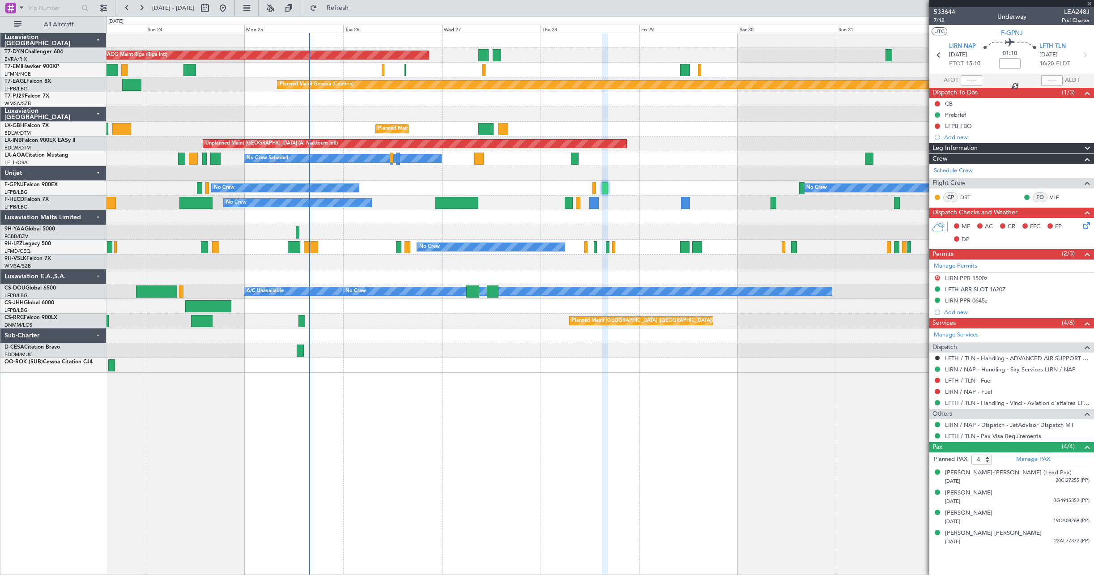
type input "+00:05"
type input "6"
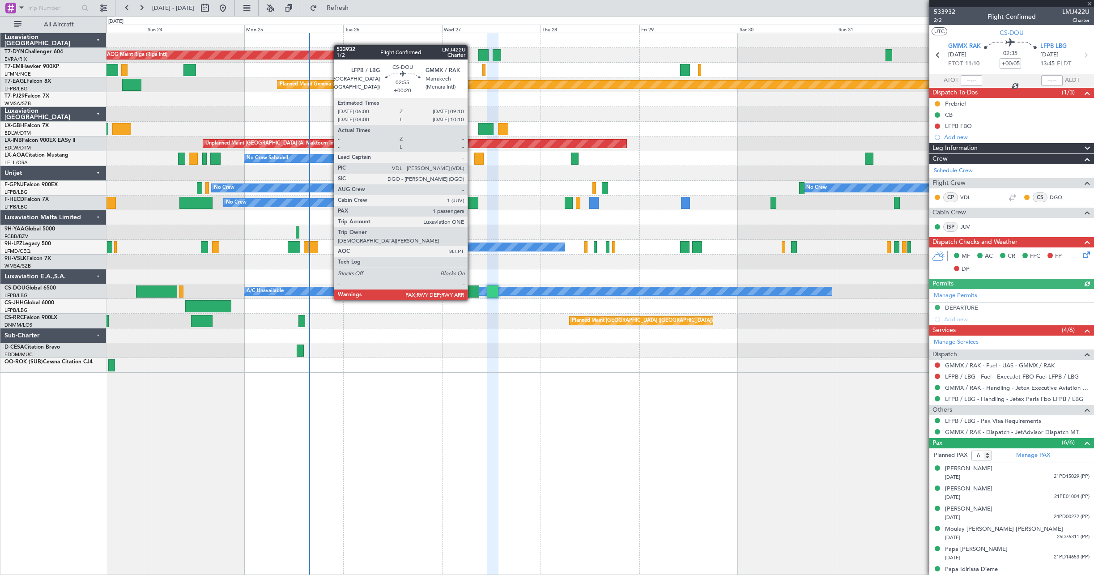
click at [472, 291] on div at bounding box center [472, 291] width 13 height 12
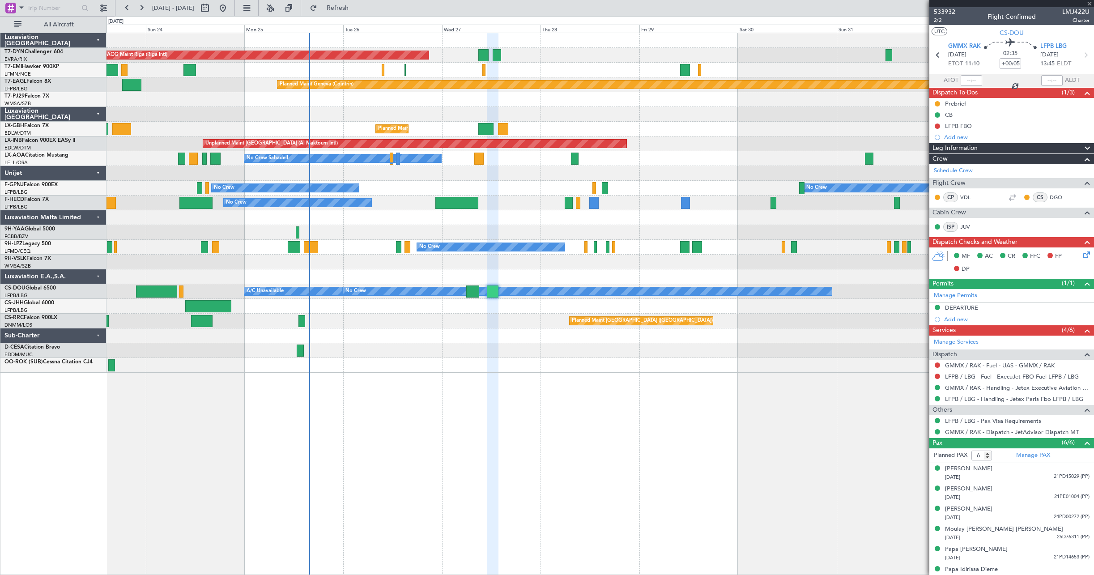
type input "+00:20"
type input "1"
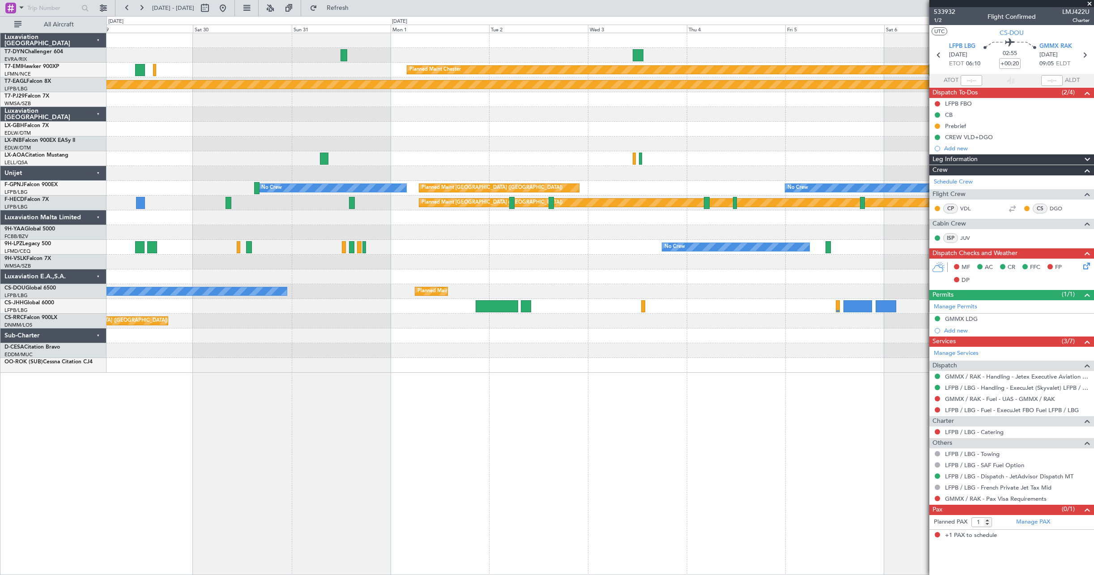
click at [186, 352] on div "AOG Maint Riga (Riga Intl) Planned Maint [PERSON_NAME] Planned Maint Geneva ([G…" at bounding box center [600, 304] width 988 height 542
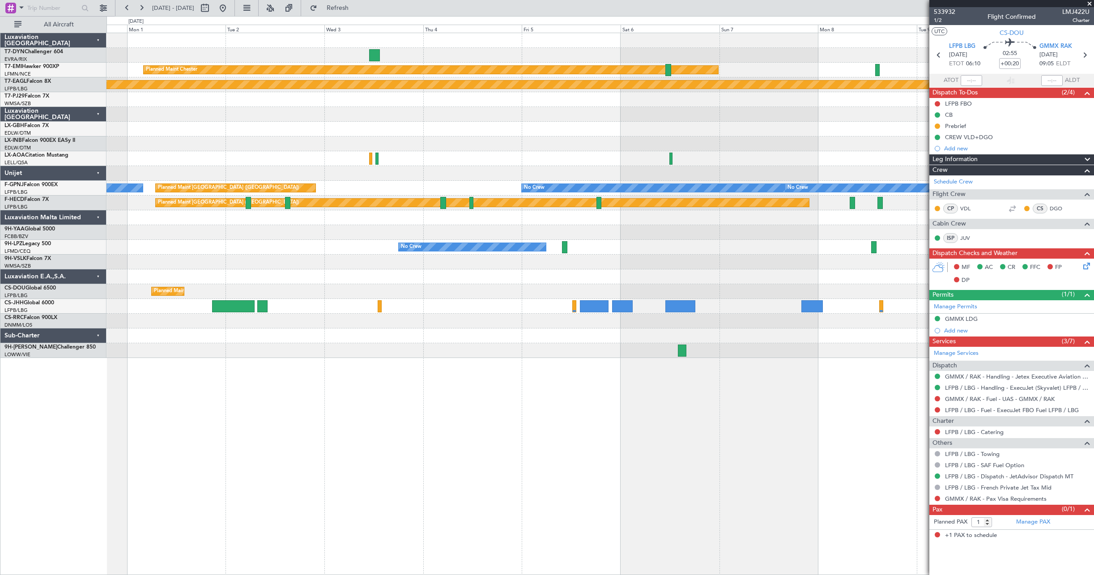
click at [221, 381] on div "Planned Maint [PERSON_NAME] Planned Maint Geneva ([GEOGRAPHIC_DATA]) No Crew Sa…" at bounding box center [600, 304] width 988 height 542
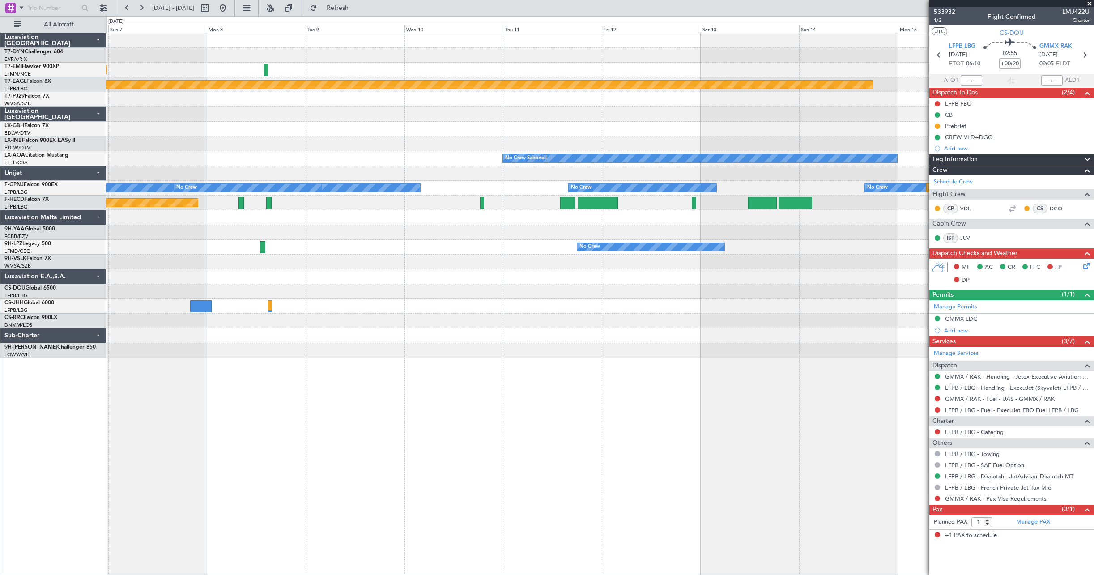
click at [189, 241] on div "No Crew No Crew" at bounding box center [599, 247] width 987 height 15
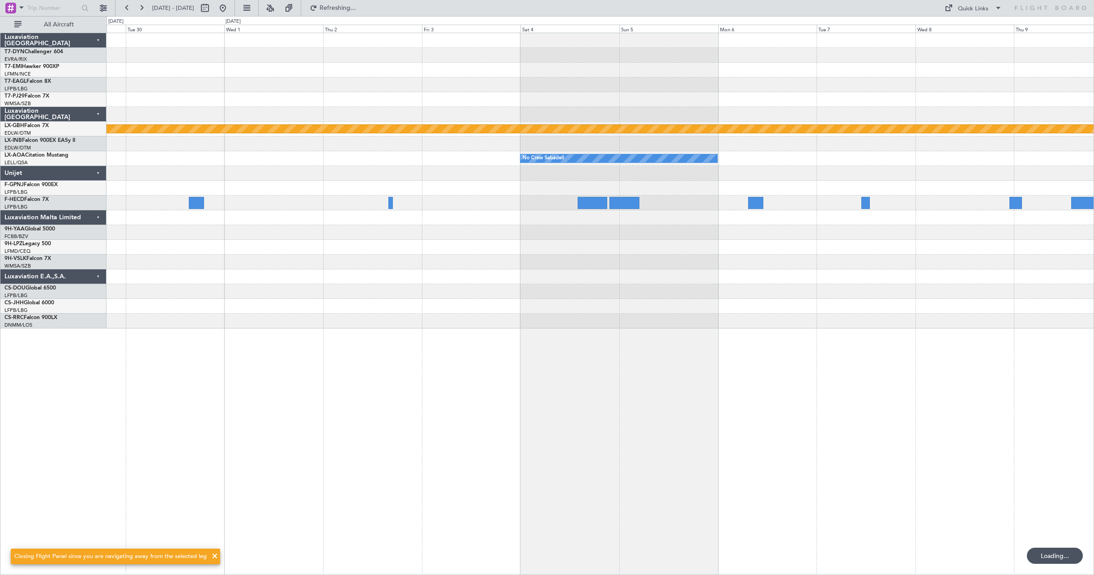
click at [136, 243] on div "Planned Maint Nurnberg No Crew Sabadell No Crew Sabadell No Crew Sabadell" at bounding box center [599, 180] width 987 height 295
click at [32, 191] on div "Planned Maint Nurnberg No Crew Sabadell No Crew Sabadell No Crew Sabadell Luxav…" at bounding box center [547, 295] width 1094 height 559
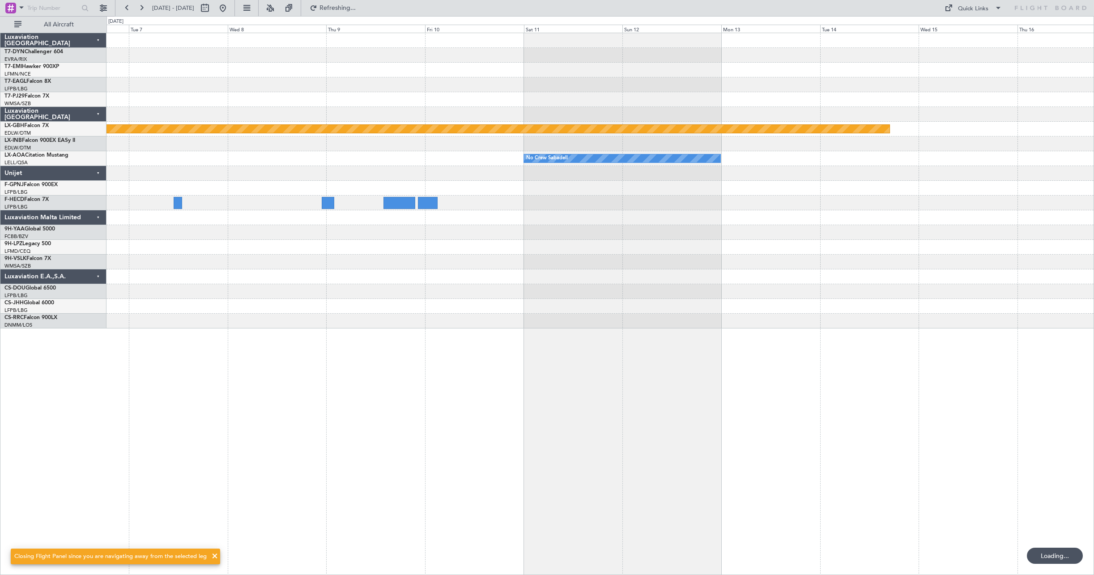
click at [922, 207] on div "Planned Maint Nurnberg No Crew Sabadell" at bounding box center [599, 180] width 987 height 295
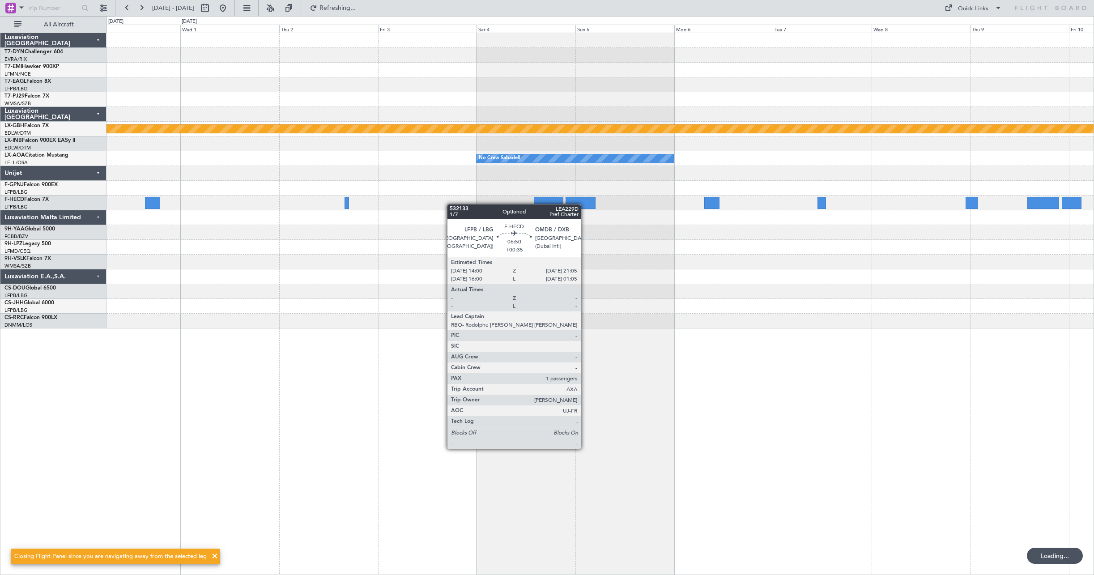
click at [659, 194] on div "Planned Maint Nurnberg No Crew Sabadell No Crew Sabadell No Crew Sabadell" at bounding box center [599, 180] width 987 height 295
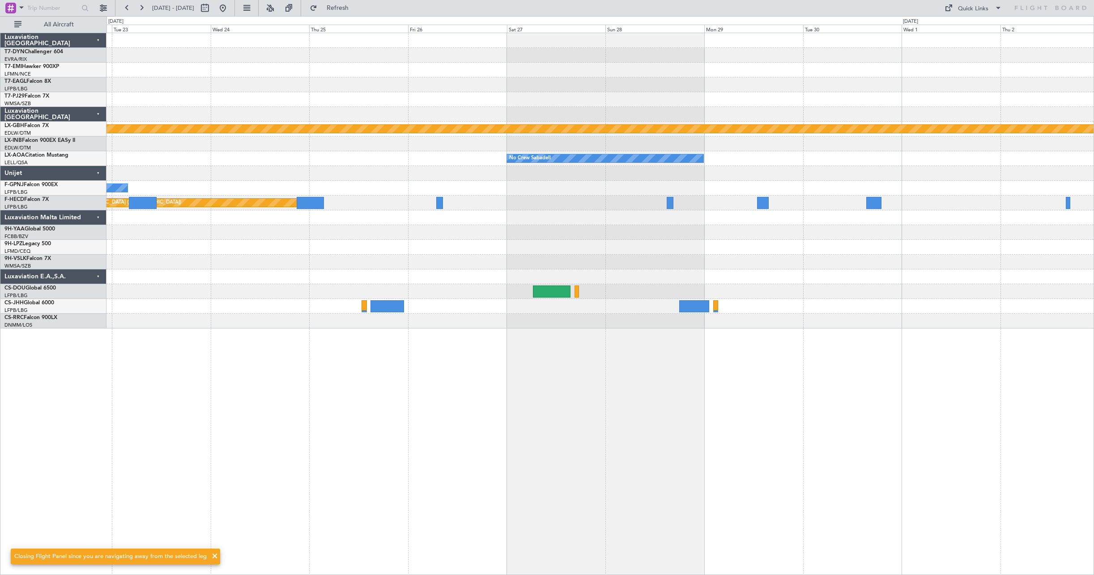
click at [679, 221] on div "Planned Maint Nurnberg No Crew Sabadell No Crew Sabadell No Crew Sabadell No Cr…" at bounding box center [599, 180] width 987 height 295
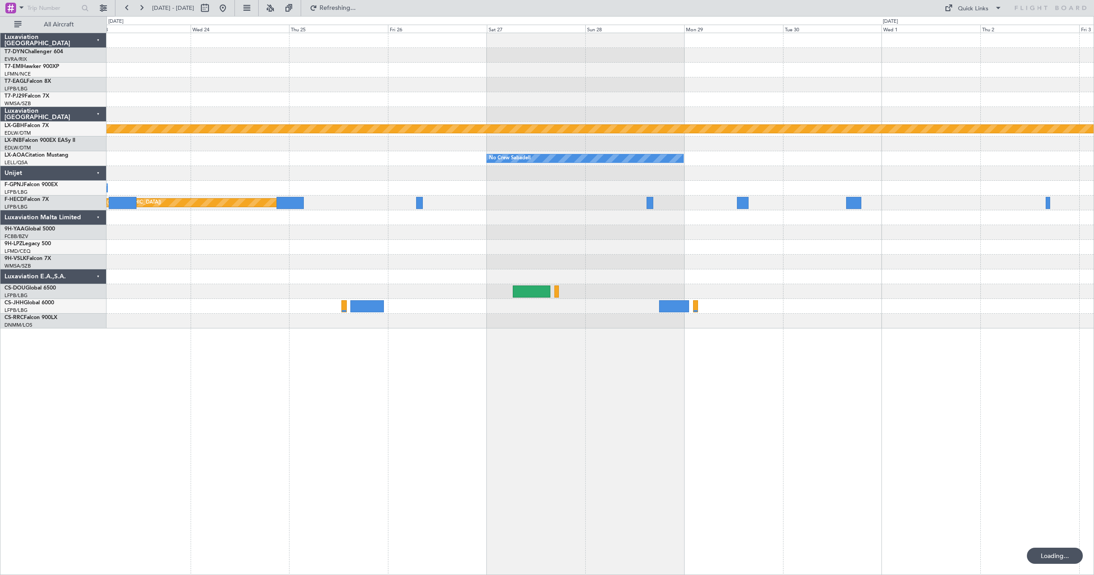
click at [611, 196] on div "Planned Maint Nurnberg No Crew Sabadell No Crew Sabadell No Crew Sabadell No Cr…" at bounding box center [599, 180] width 987 height 295
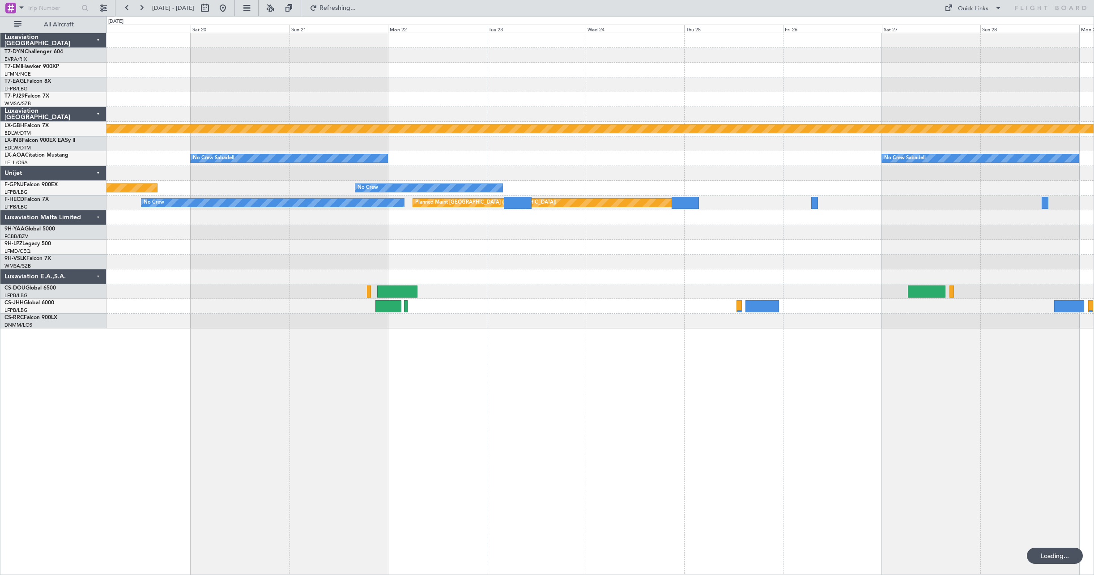
click at [559, 180] on div "Planned Maint Nurnberg No Crew Sabadell No Crew Sabadell No Crew Planned Maint …" at bounding box center [599, 180] width 987 height 295
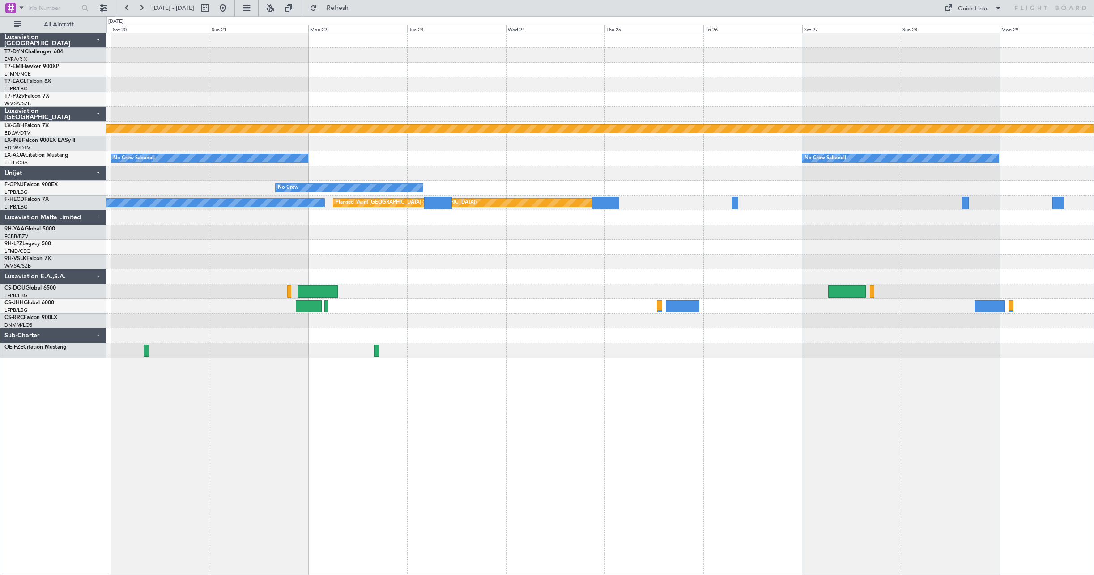
click at [75, 177] on div "Planned Maint Nurnberg No Crew Sabadell No Crew Sabadell No Crew Planned Maint …" at bounding box center [547, 295] width 1094 height 559
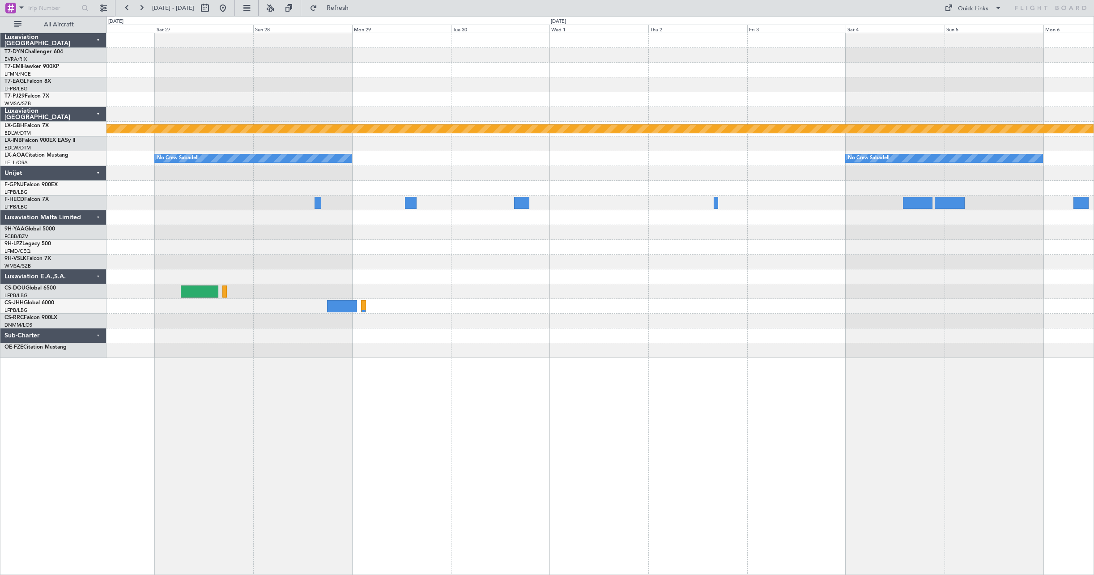
click at [175, 183] on div "Planned Maint Nurnberg No Crew Sabadell No Crew Sabadell Planned Maint [GEOGRAP…" at bounding box center [599, 195] width 987 height 325
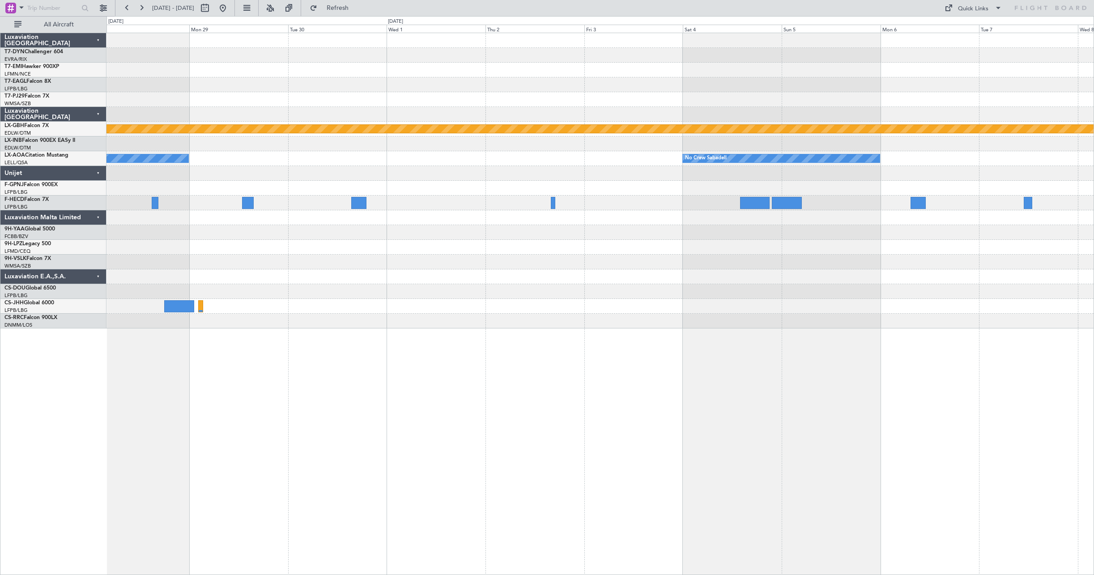
click at [600, 192] on div "Planned Maint Nurnberg No Crew Sabadell No Crew Sabadell" at bounding box center [599, 180] width 987 height 295
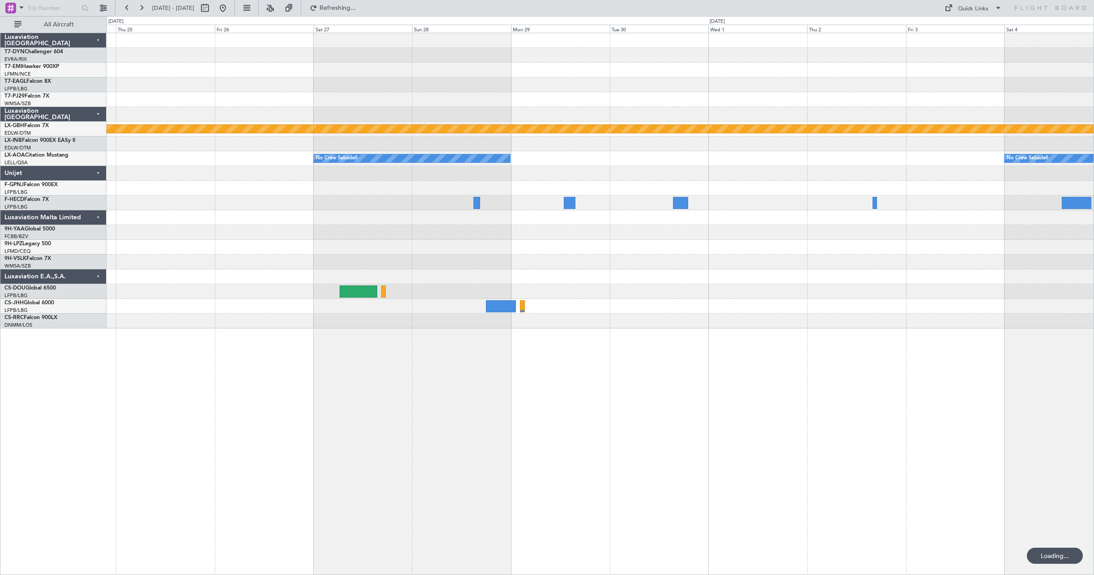
click at [651, 173] on div at bounding box center [599, 173] width 987 height 15
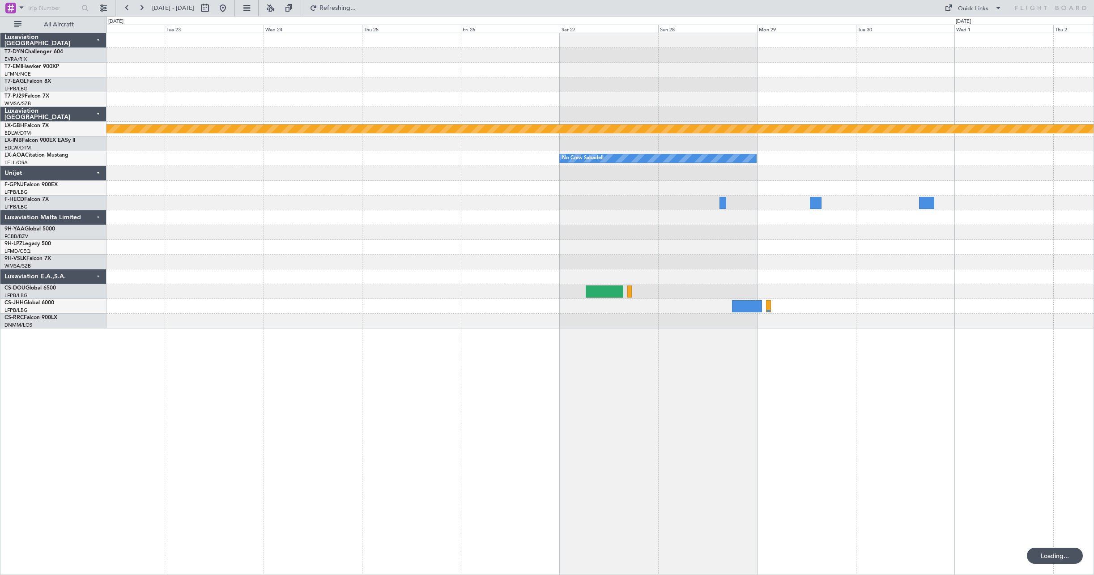
click at [655, 196] on div "Planned Maint Nurnberg No Crew Sabadell No Crew Sabadell No Crew Sabadell No Cr…" at bounding box center [599, 180] width 987 height 295
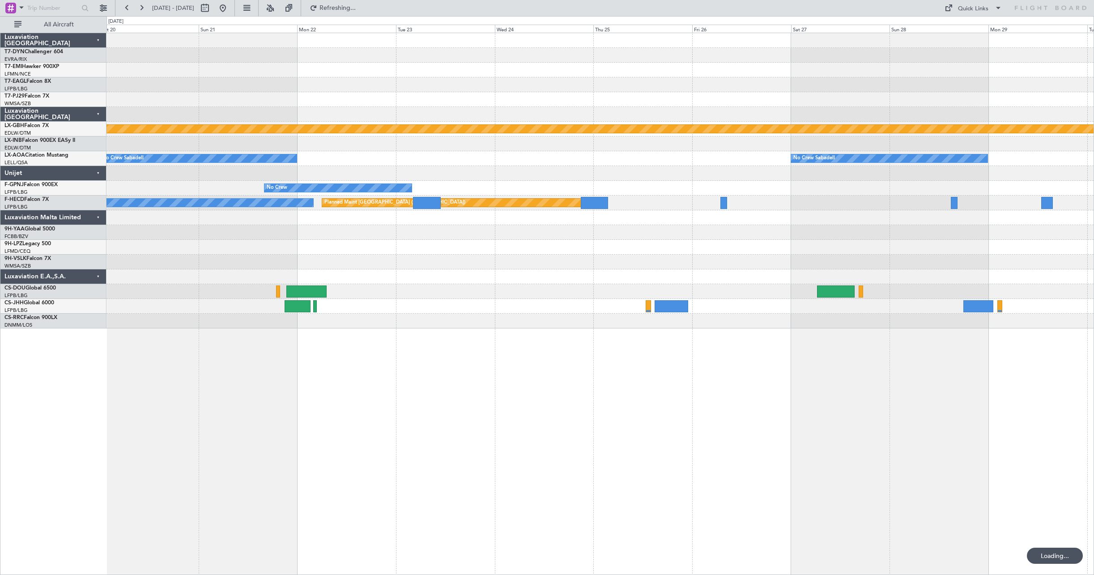
click at [681, 235] on div "Planned Maint Nurnberg No Crew Sabadell No Crew Sabadell No Crew Planned Maint …" at bounding box center [599, 180] width 987 height 295
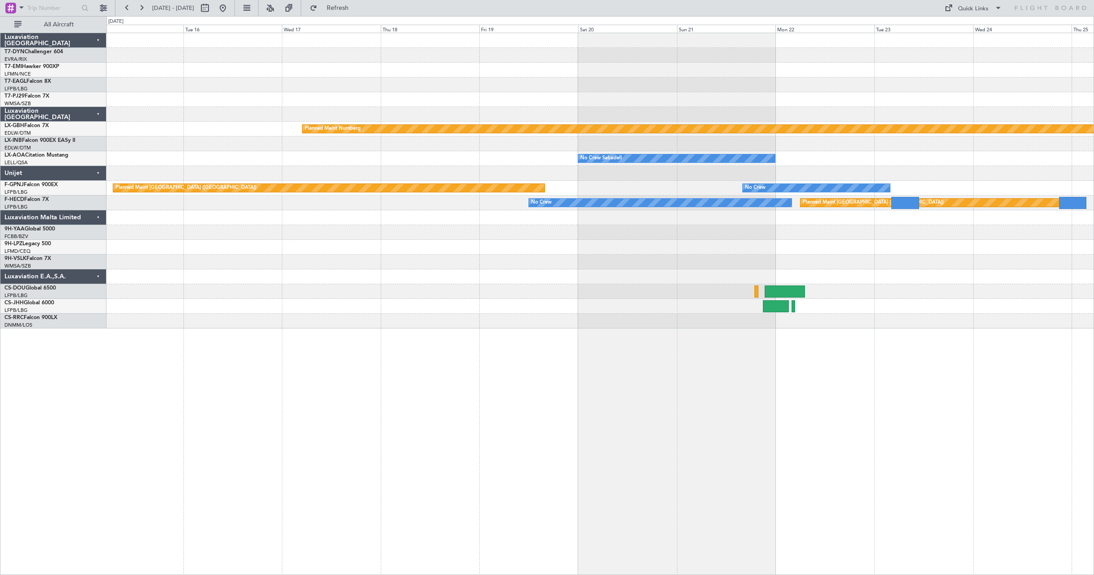
click at [711, 251] on div at bounding box center [599, 247] width 987 height 15
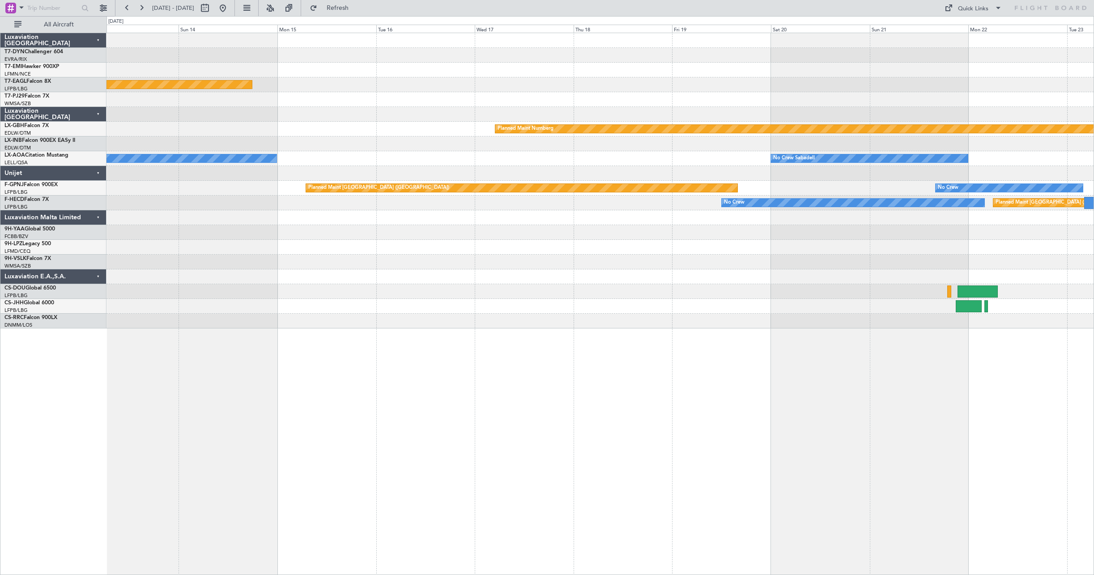
click at [487, 270] on div "Planned Maint Geneva (Cointrin) Planned Maint Nurnberg No Crew Sabadell No Crew…" at bounding box center [599, 180] width 987 height 295
click at [534, 270] on div at bounding box center [599, 276] width 987 height 15
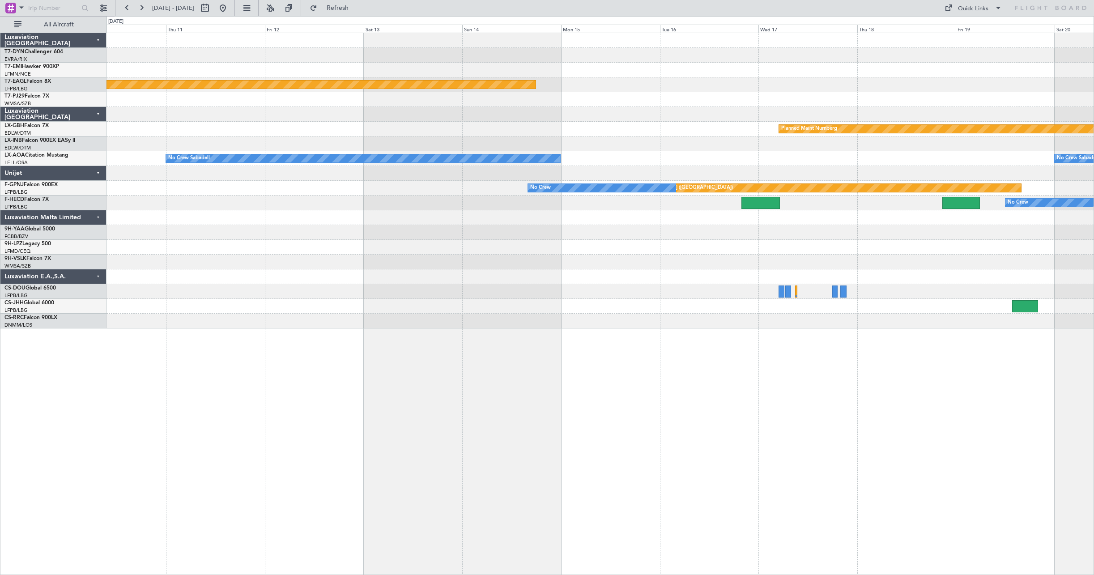
click at [562, 277] on div at bounding box center [599, 276] width 987 height 15
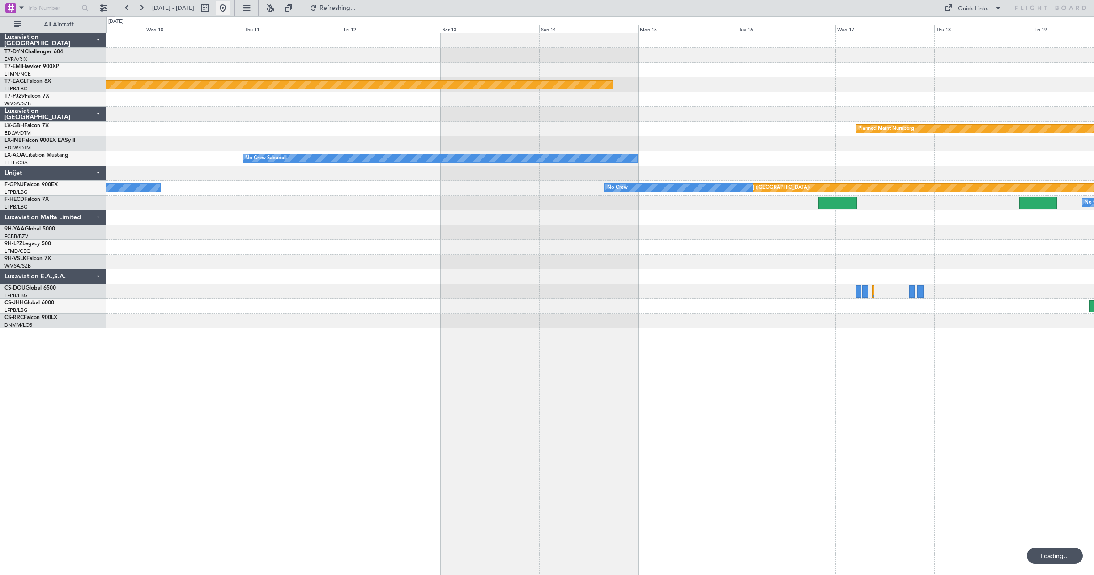
click at [230, 9] on button at bounding box center [223, 8] width 14 height 14
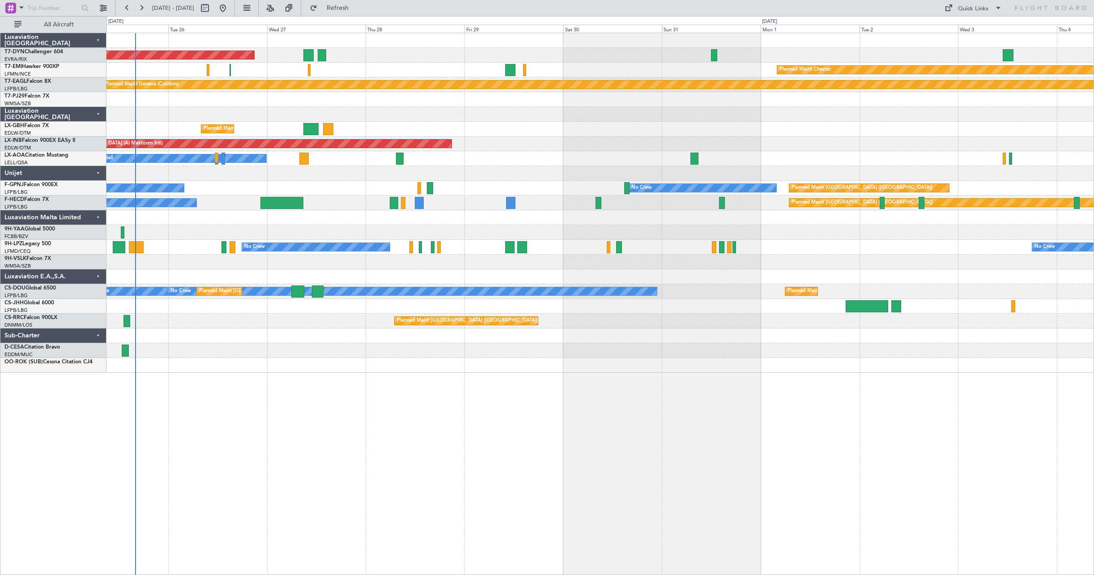
click at [546, 155] on div "AOG Maint Riga (Riga Intl) Planned Maint [PERSON_NAME] Planned Maint Geneva ([G…" at bounding box center [599, 203] width 987 height 340
